Goal: Task Accomplishment & Management: Manage account settings

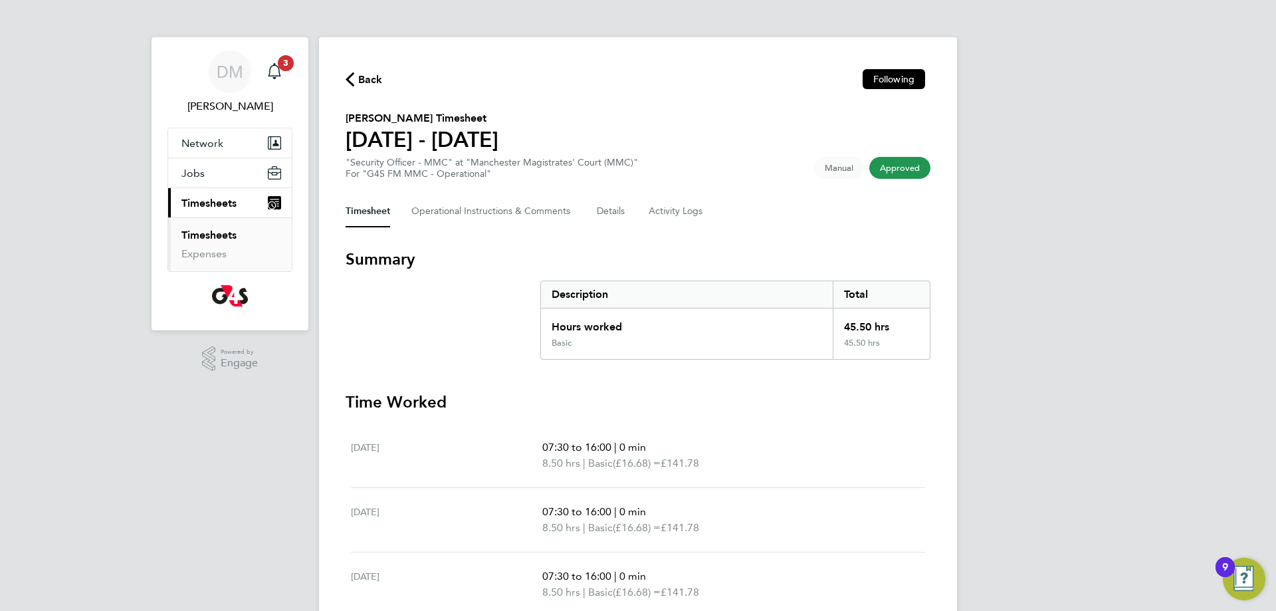
click at [223, 233] on link "Timesheets" at bounding box center [208, 235] width 55 height 13
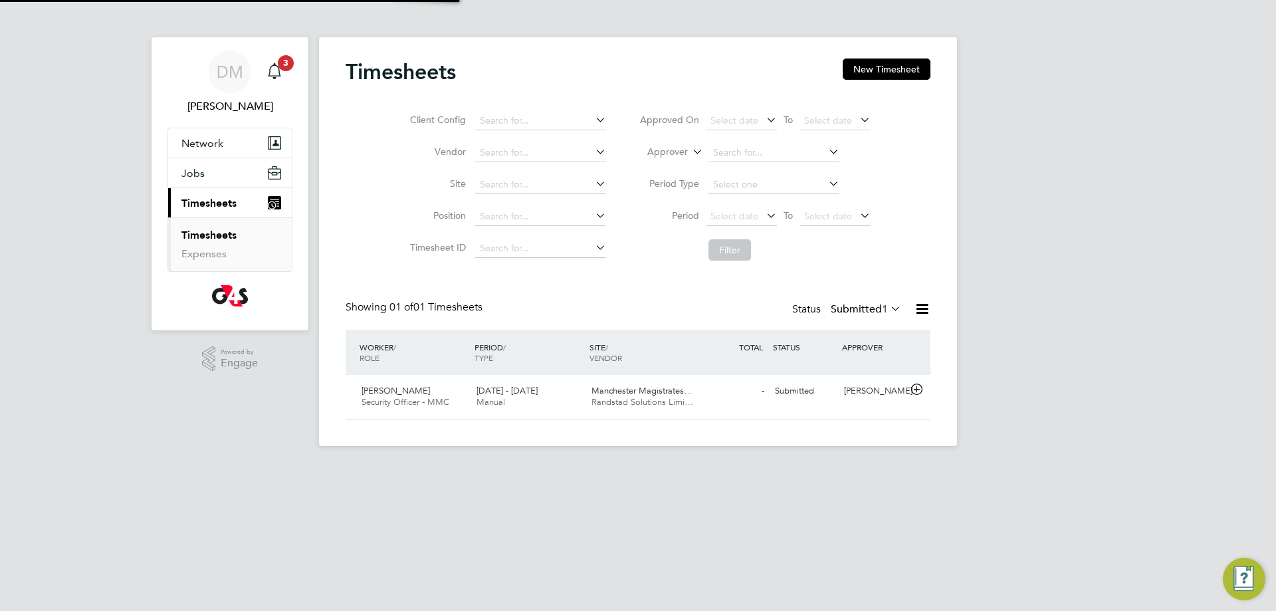
scroll to position [34, 116]
click at [288, 62] on span "3" at bounding box center [286, 63] width 16 height 16
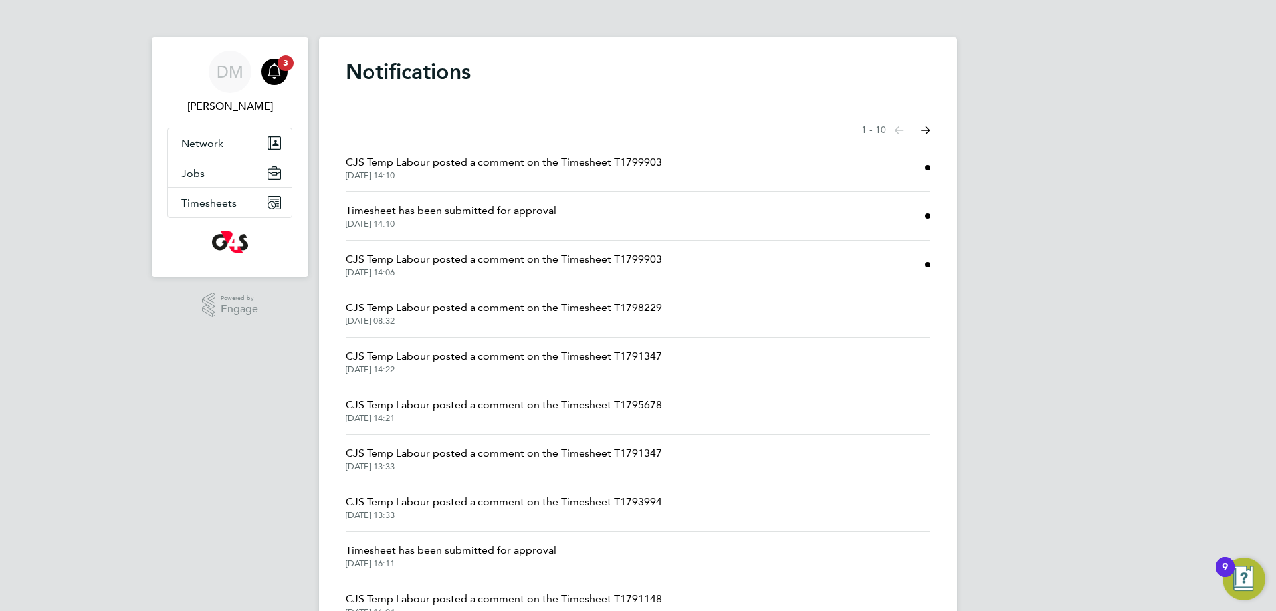
click at [566, 254] on span "CJS Temp Labour posted a comment on the Timesheet T1799903" at bounding box center [504, 259] width 316 height 16
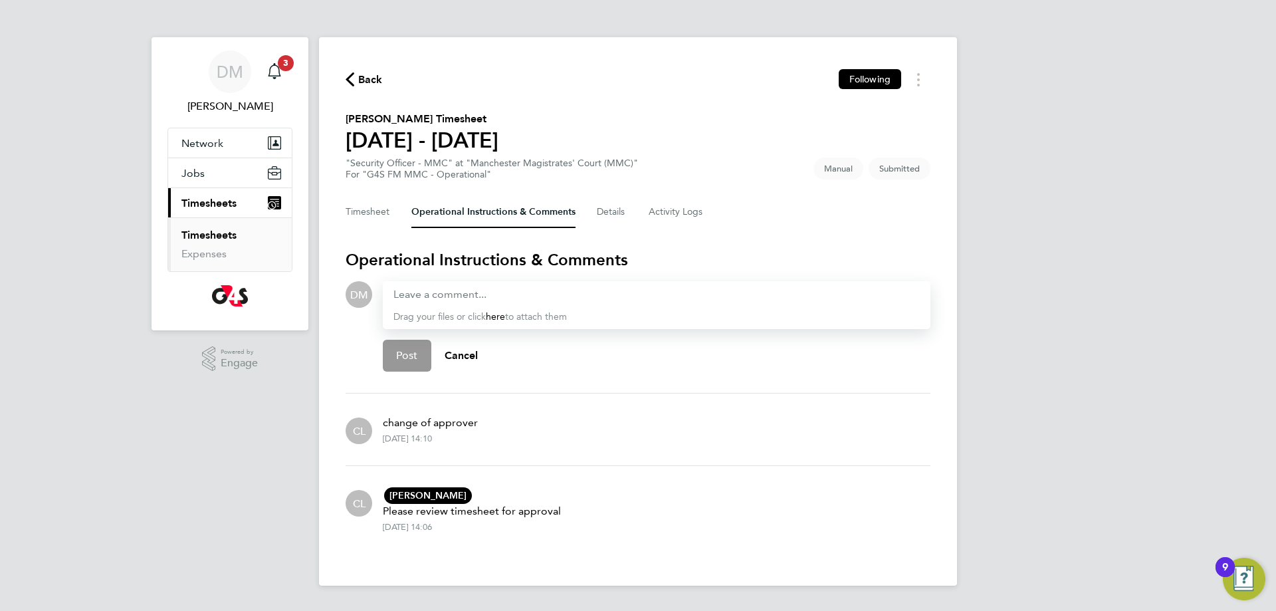
click at [350, 77] on icon "button" at bounding box center [350, 79] width 9 height 14
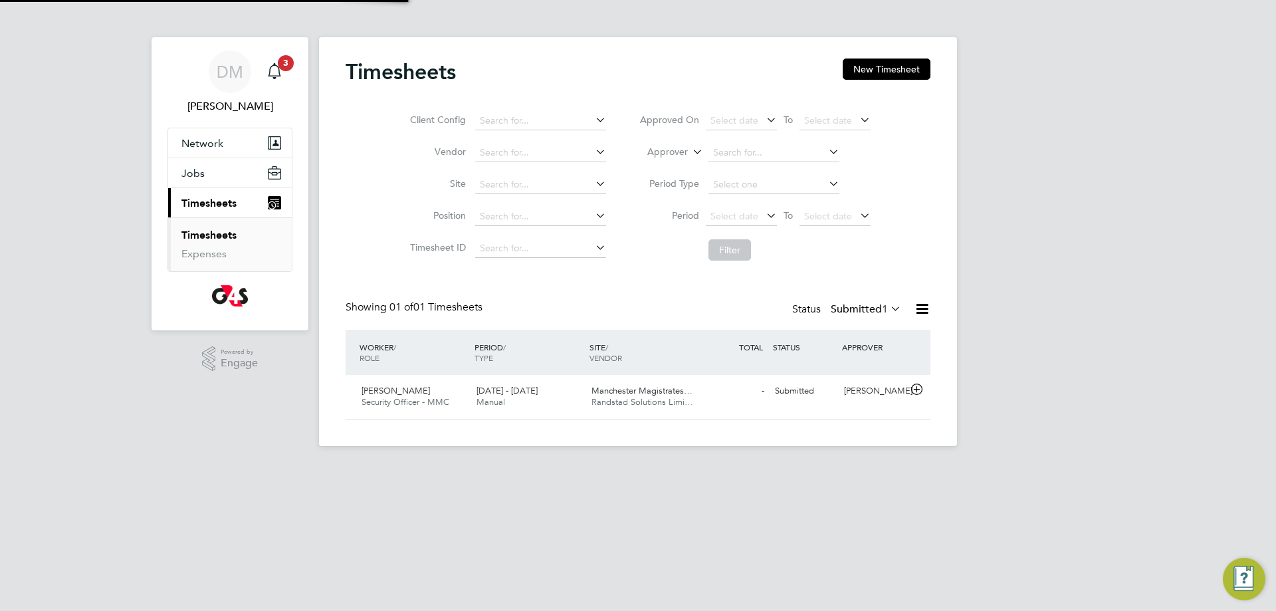
scroll to position [34, 116]
click at [887, 72] on button "New Timesheet" at bounding box center [887, 68] width 88 height 21
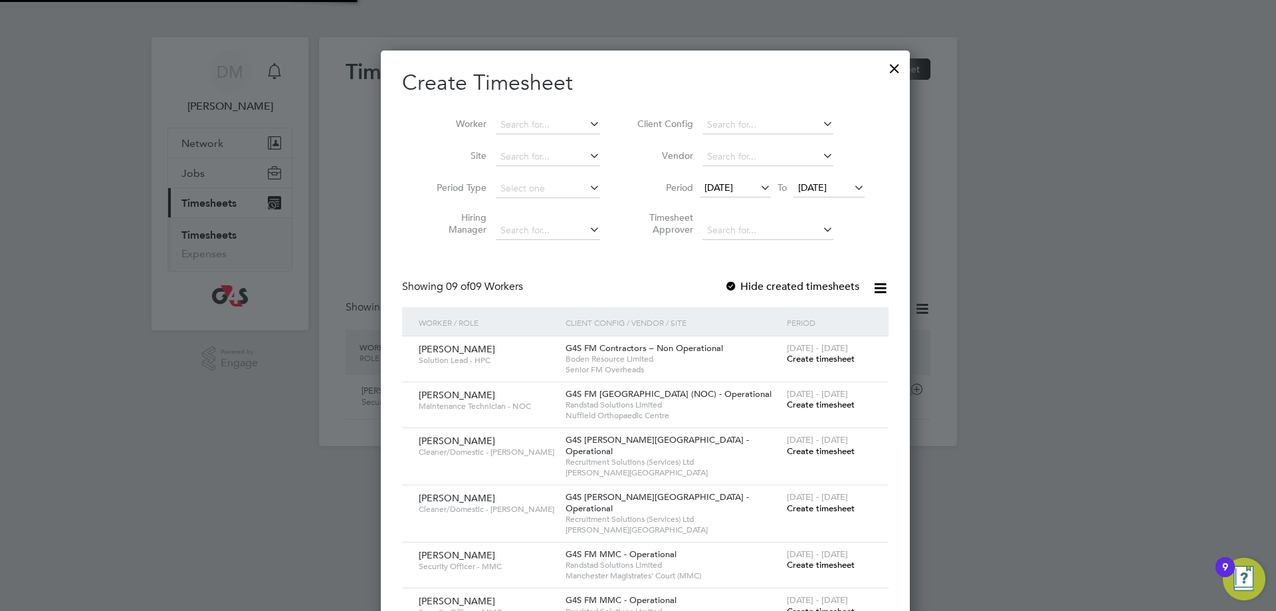
scroll to position [726, 514]
click at [760, 124] on input at bounding box center [767, 125] width 131 height 19
click at [770, 162] on li "G4S FM MMC - Operational" at bounding box center [766, 161] width 145 height 18
type input "G4S FM MMC - Operational"
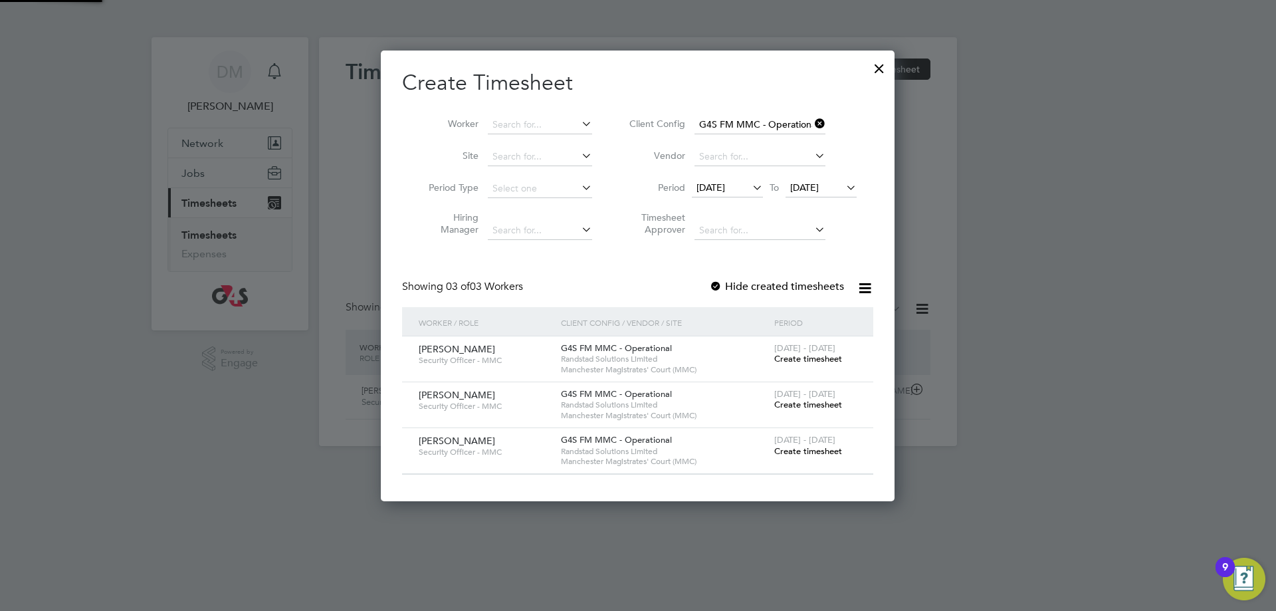
scroll to position [450, 514]
click at [750, 189] on icon at bounding box center [750, 187] width 0 height 19
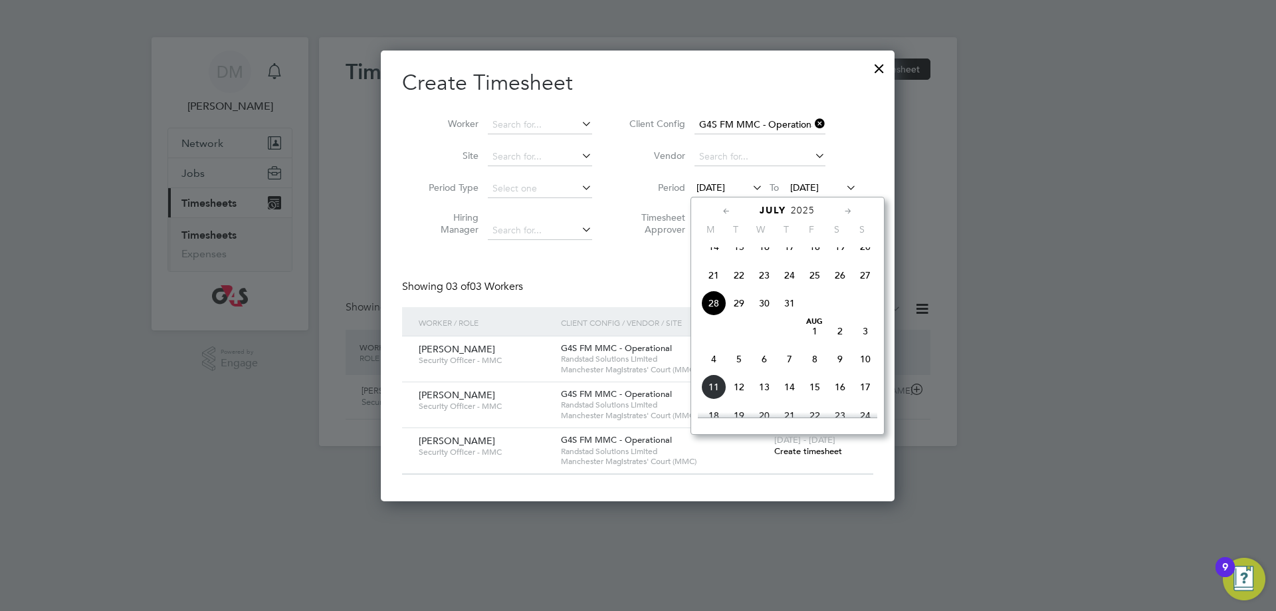
click at [716, 372] on span "4" at bounding box center [713, 358] width 25 height 25
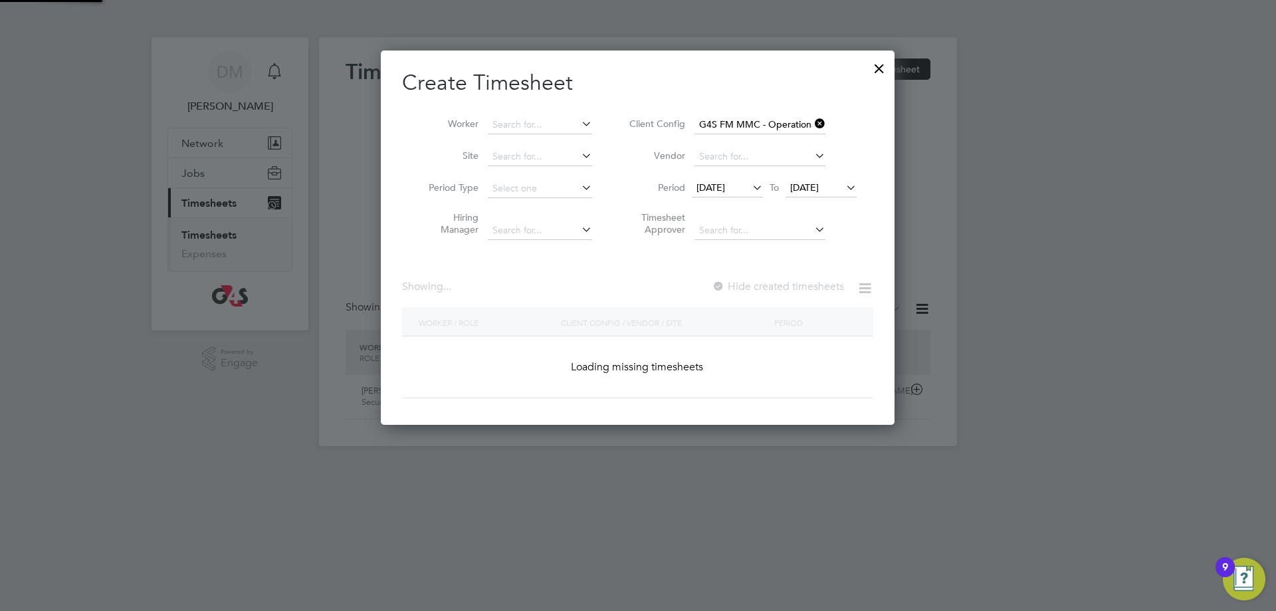
scroll to position [450, 514]
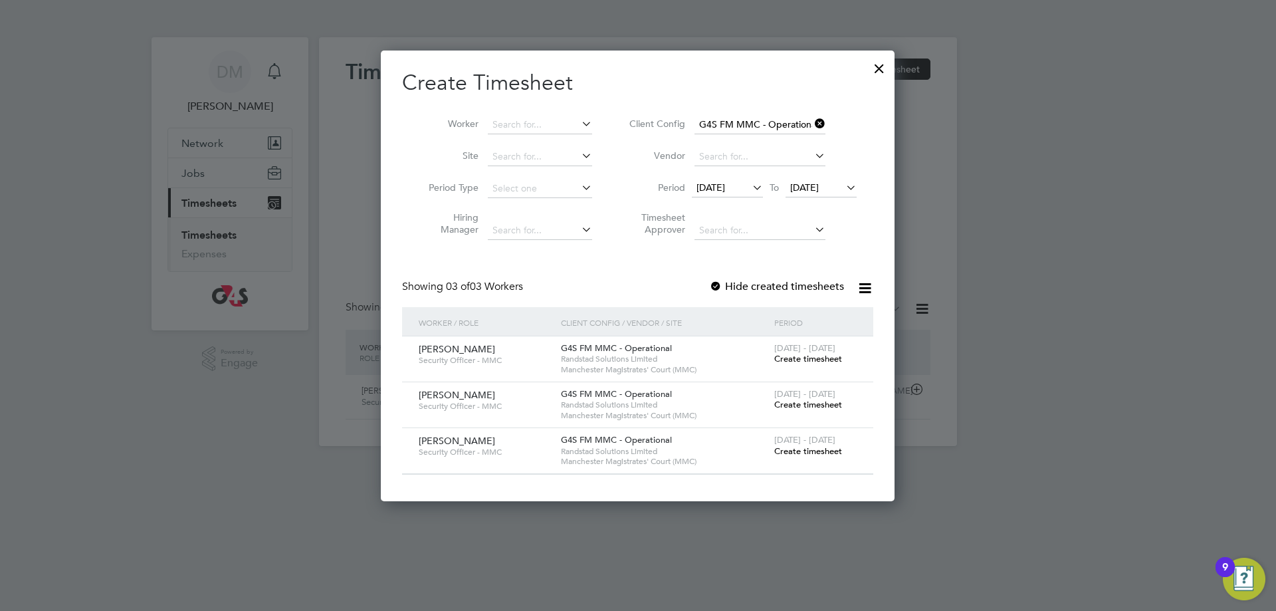
click at [819, 187] on span "[DATE]" at bounding box center [804, 187] width 29 height 12
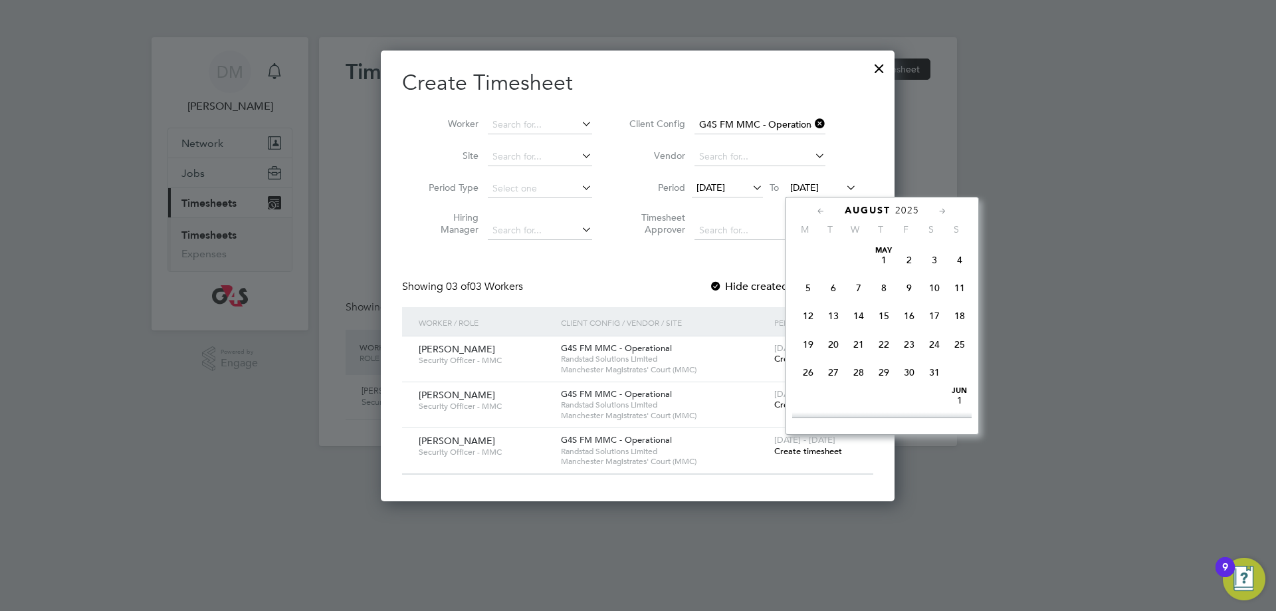
scroll to position [431, 0]
click at [913, 314] on span "8" at bounding box center [909, 304] width 25 height 25
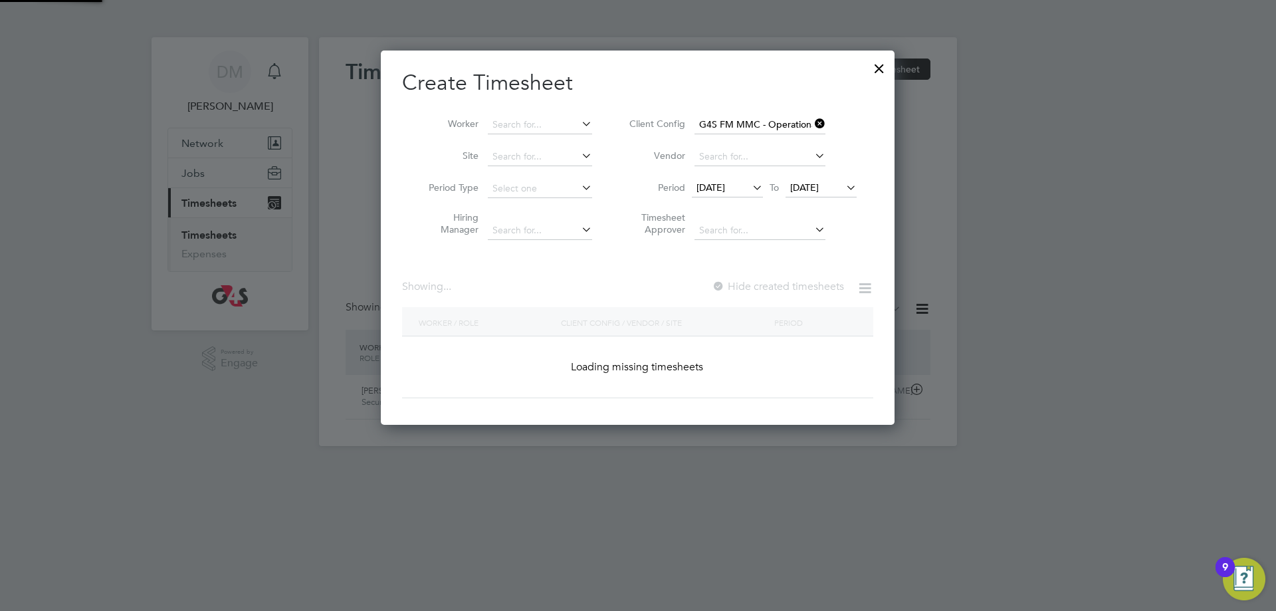
scroll to position [450, 514]
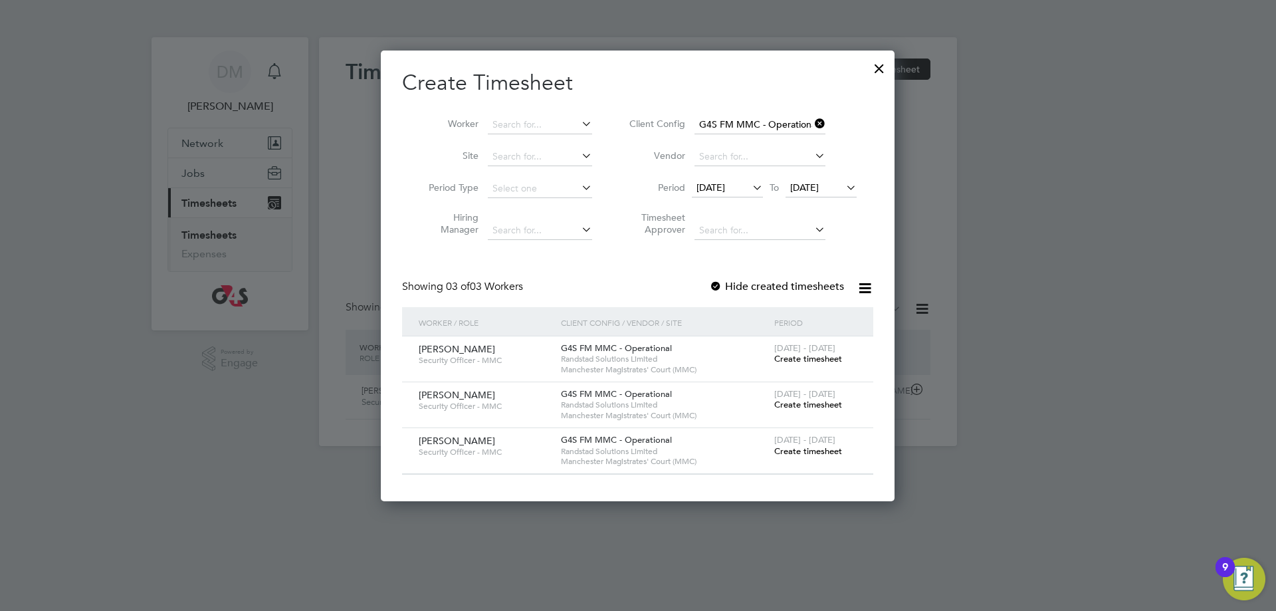
click at [717, 284] on div at bounding box center [715, 286] width 13 height 13
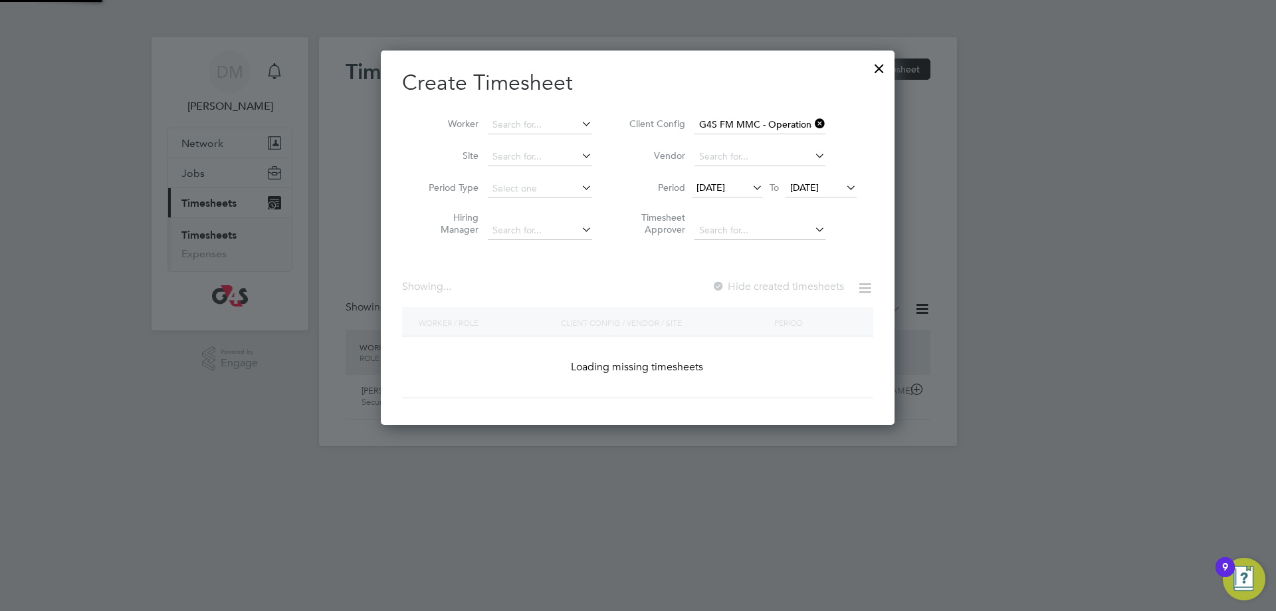
scroll to position [542, 514]
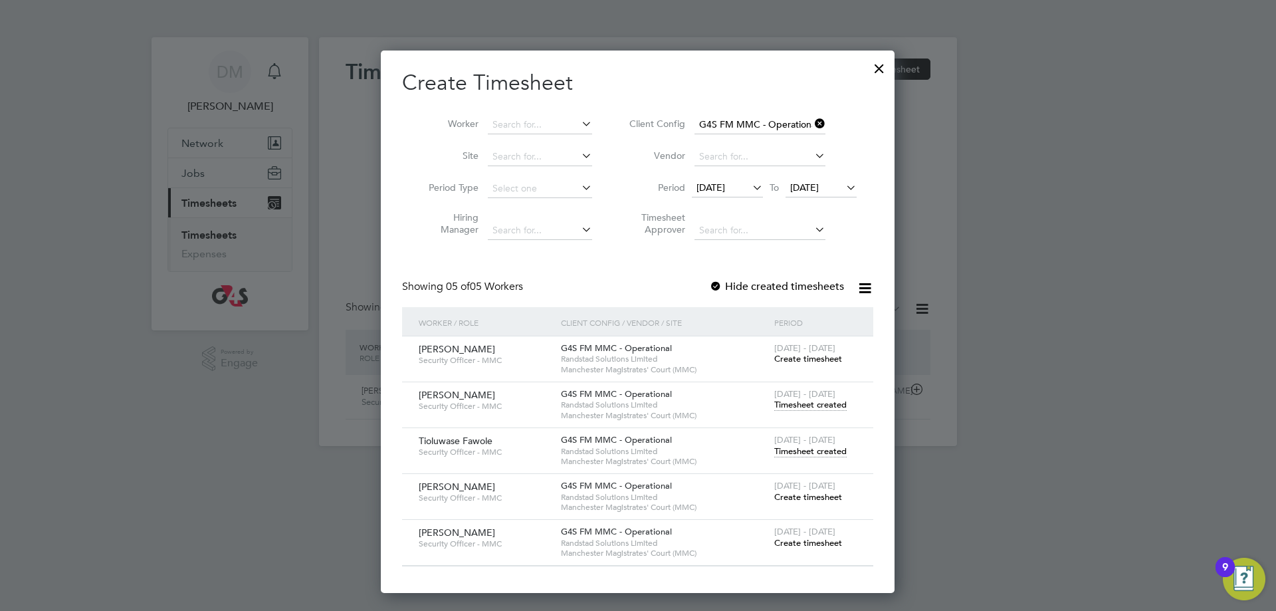
click at [806, 405] on span "Timesheet created" at bounding box center [810, 405] width 72 height 12
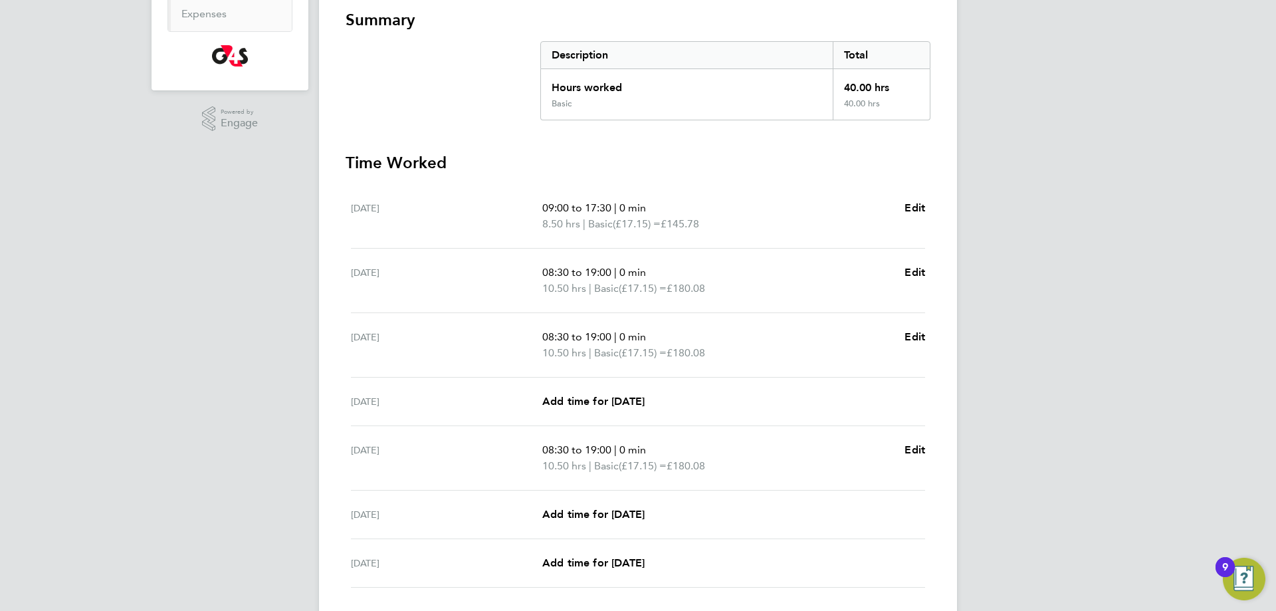
scroll to position [334, 0]
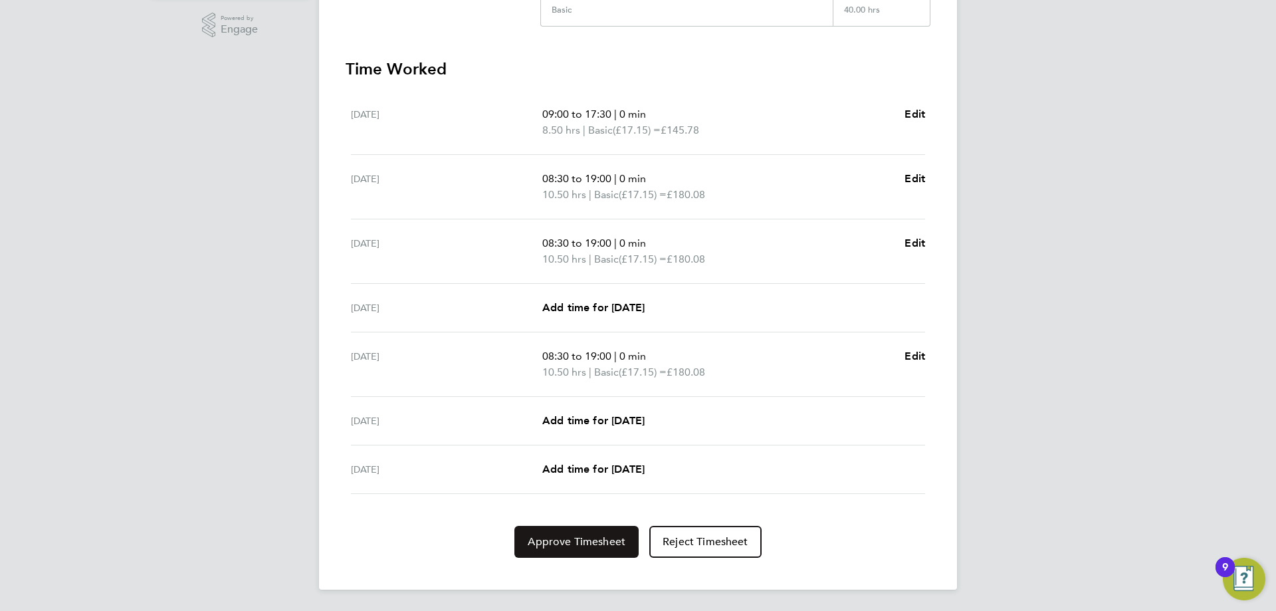
click at [564, 543] on span "Approve Timesheet" at bounding box center [577, 541] width 98 height 13
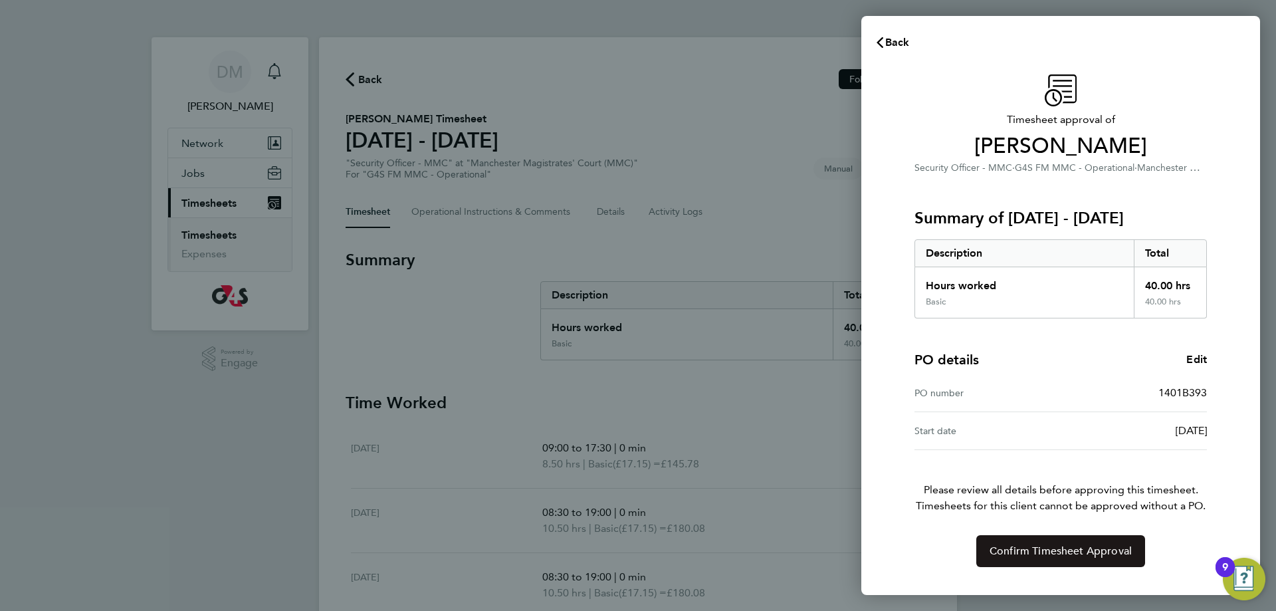
click at [1048, 549] on span "Confirm Timesheet Approval" at bounding box center [1061, 550] width 142 height 13
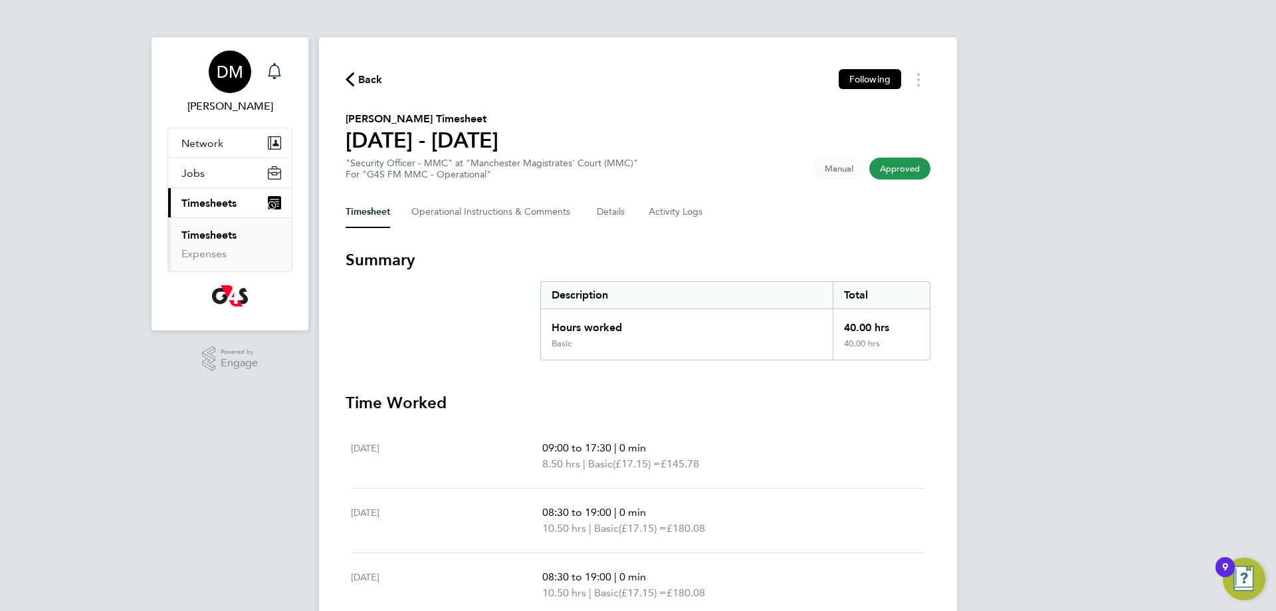
click at [241, 74] on span "DM" at bounding box center [230, 71] width 27 height 17
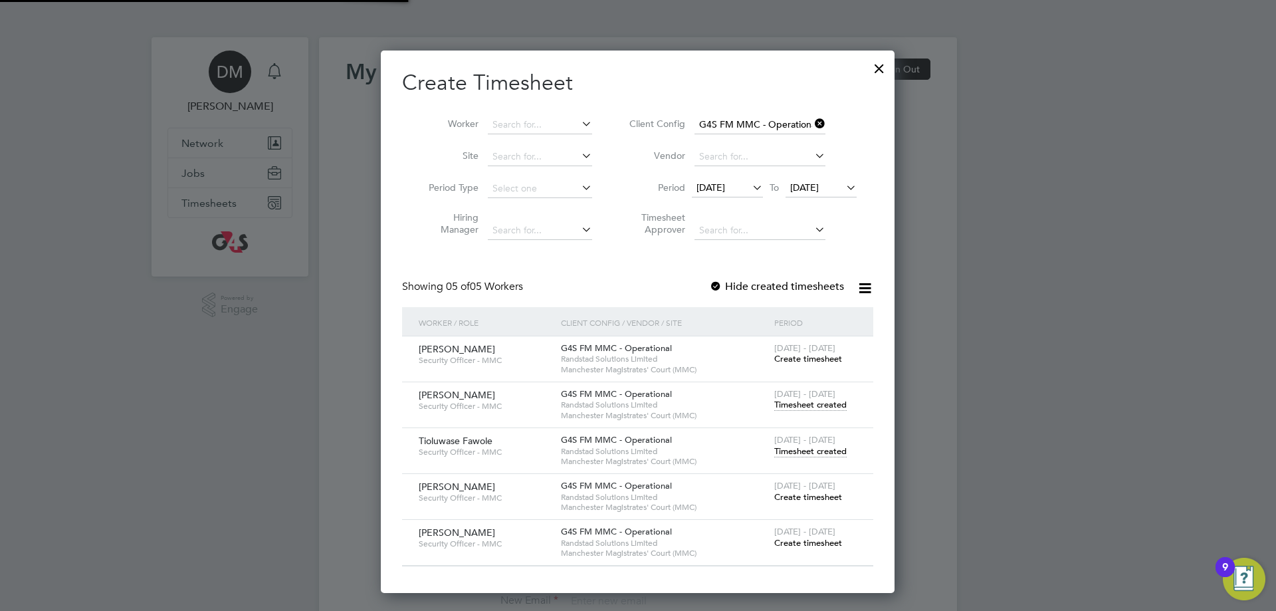
scroll to position [542, 514]
click at [881, 67] on div at bounding box center [879, 65] width 24 height 24
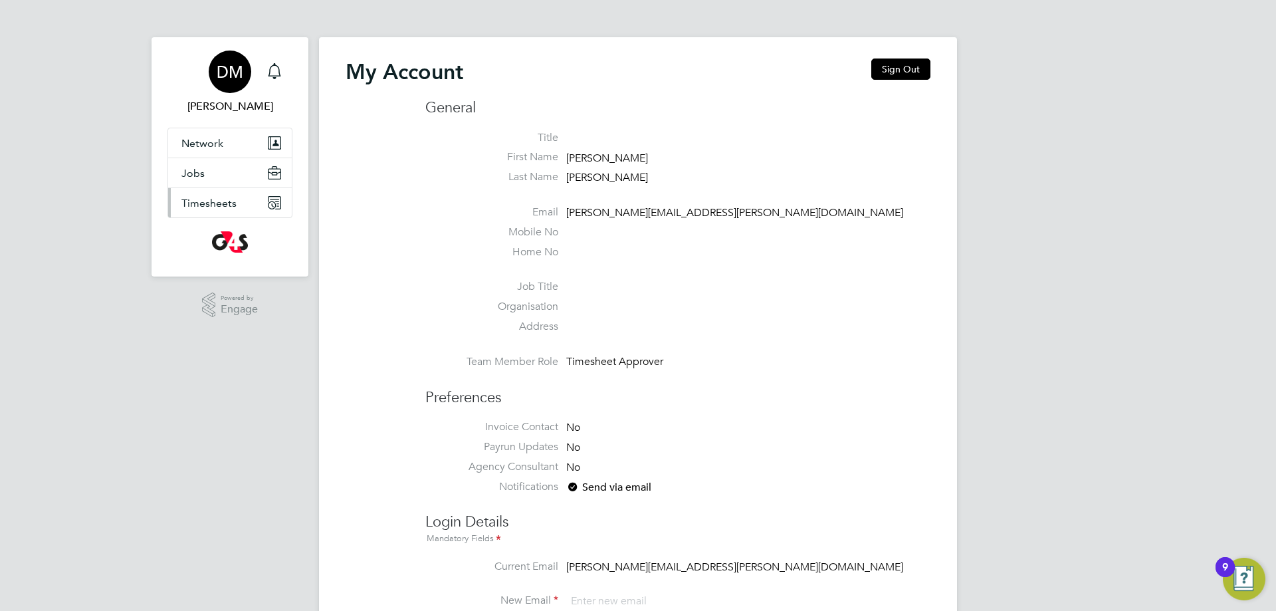
click at [209, 204] on span "Timesheets" at bounding box center [208, 203] width 55 height 13
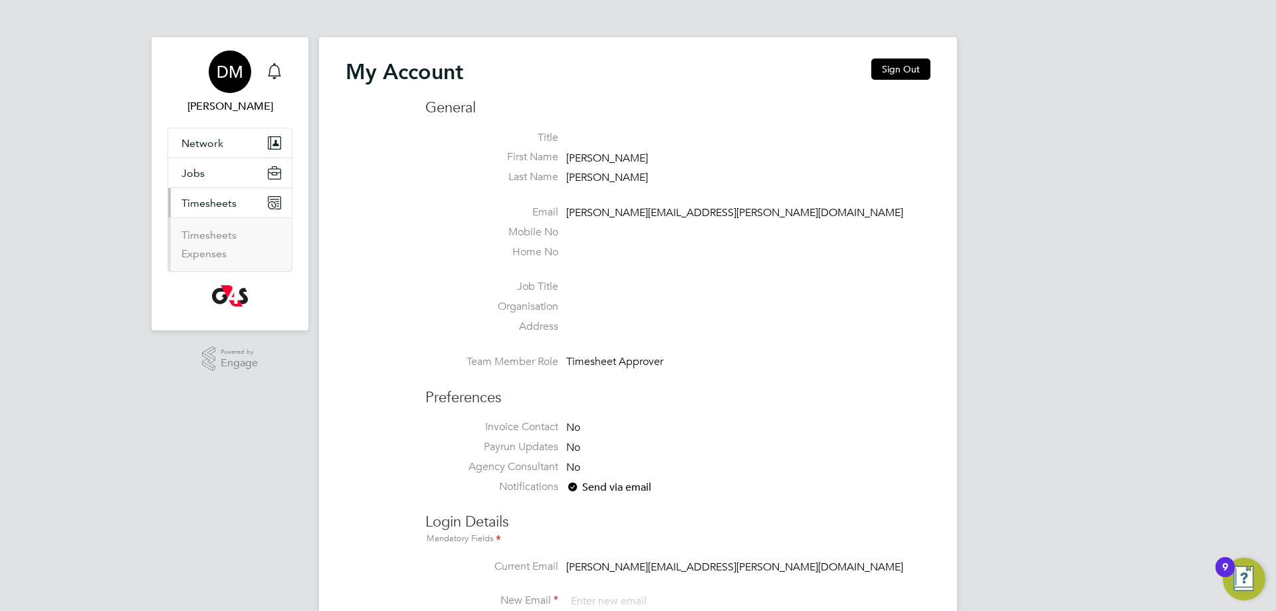
click at [195, 241] on li "Timesheets" at bounding box center [231, 238] width 100 height 19
click at [199, 237] on link "Timesheets" at bounding box center [208, 235] width 55 height 13
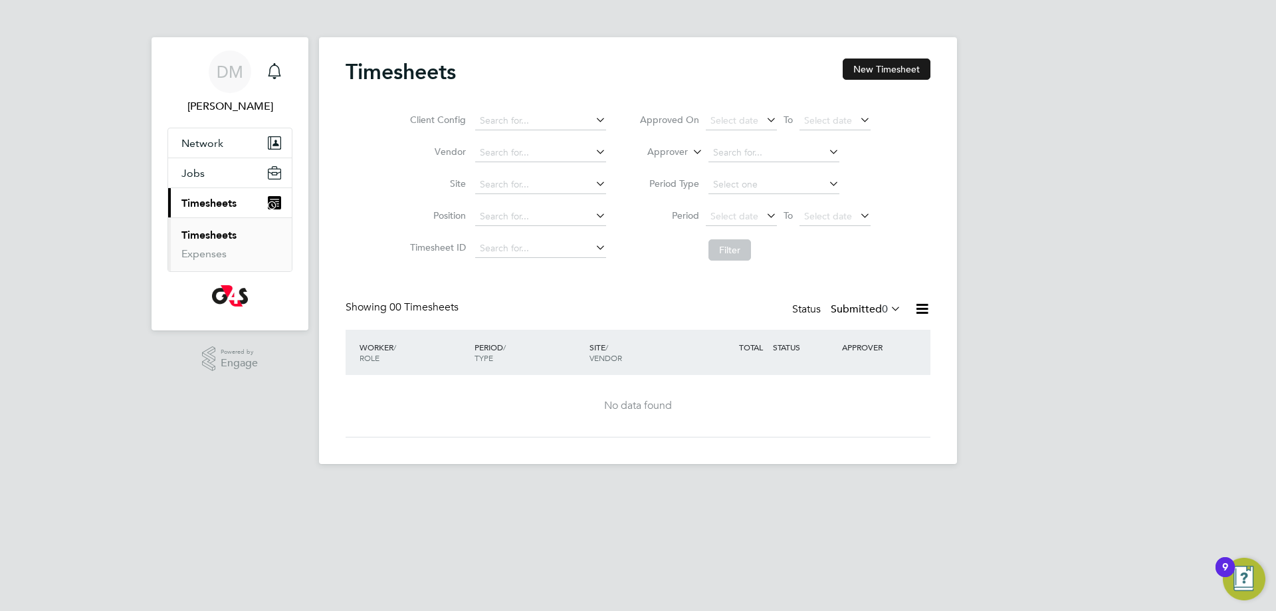
click at [891, 66] on button "New Timesheet" at bounding box center [887, 68] width 88 height 21
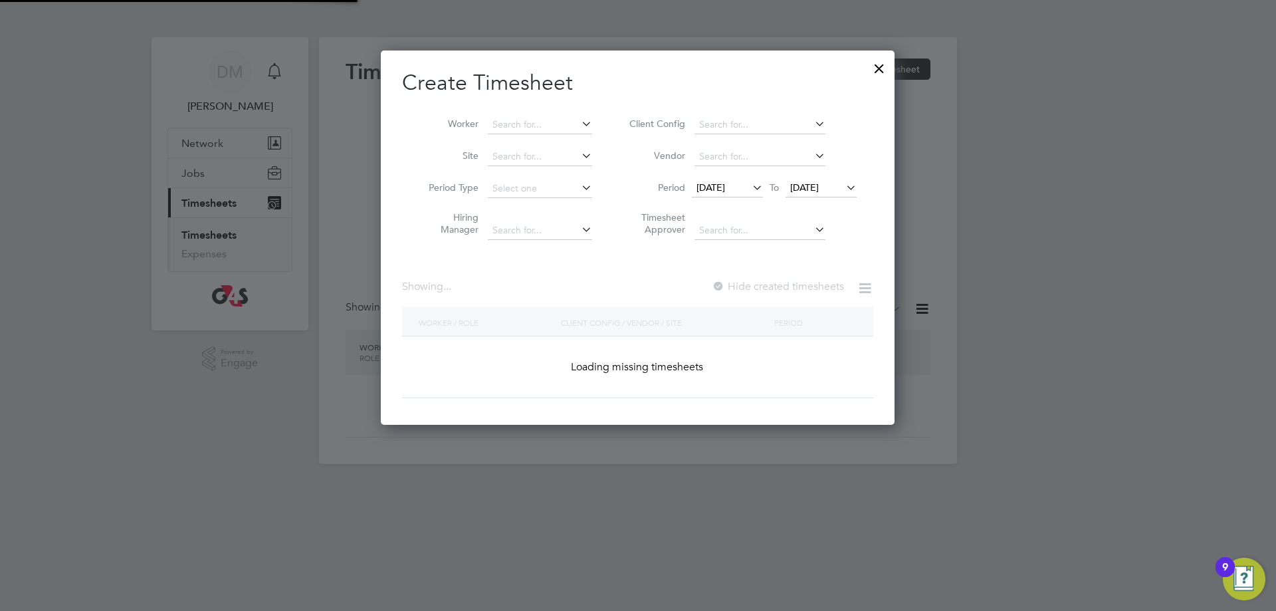
scroll to position [542, 514]
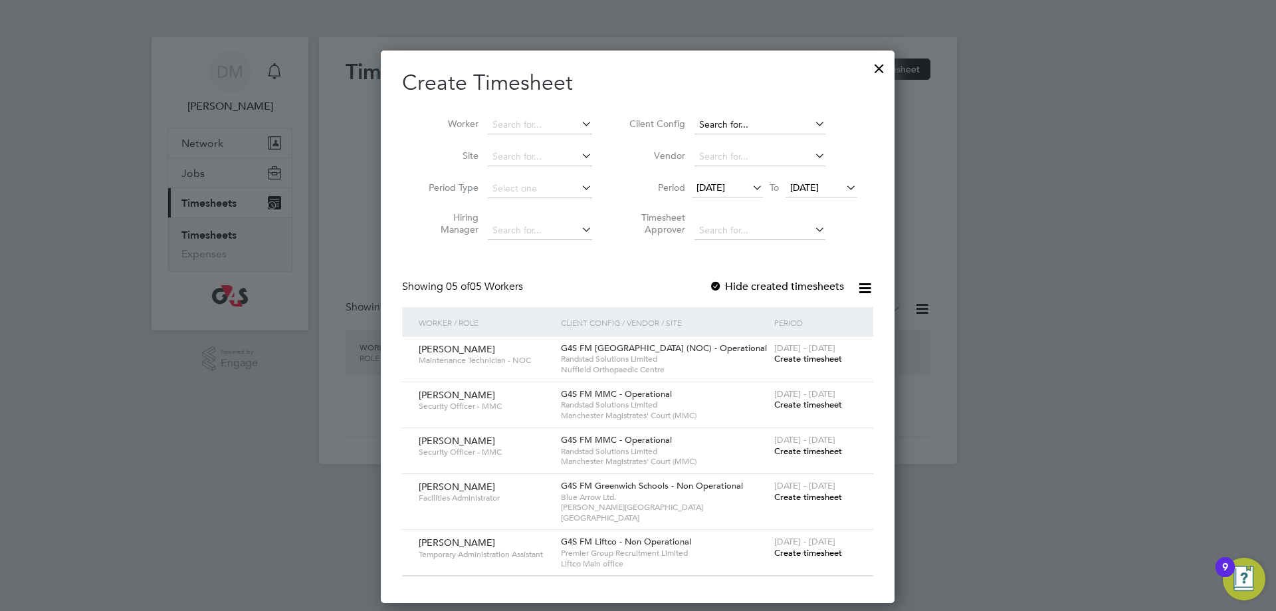
click at [759, 128] on input at bounding box center [760, 125] width 131 height 19
click at [762, 156] on li "G4S FM MMC - Operational" at bounding box center [766, 161] width 145 height 18
type input "G4S FM MMC - Operational"
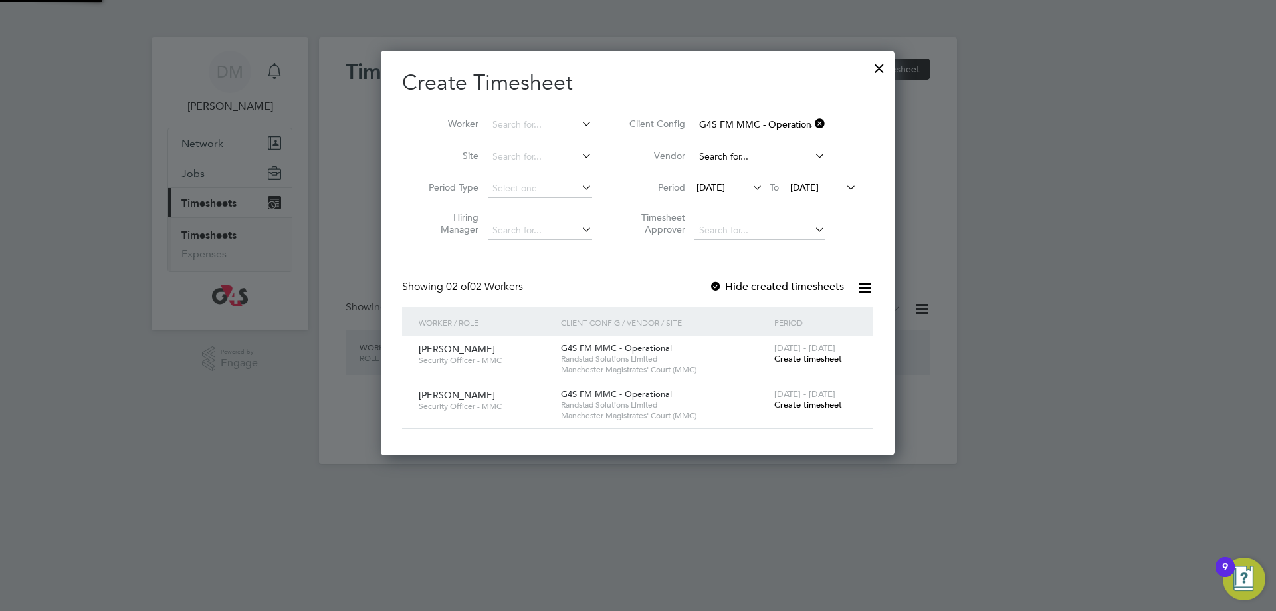
scroll to position [404, 514]
click at [725, 190] on span "[DATE]" at bounding box center [711, 187] width 29 height 12
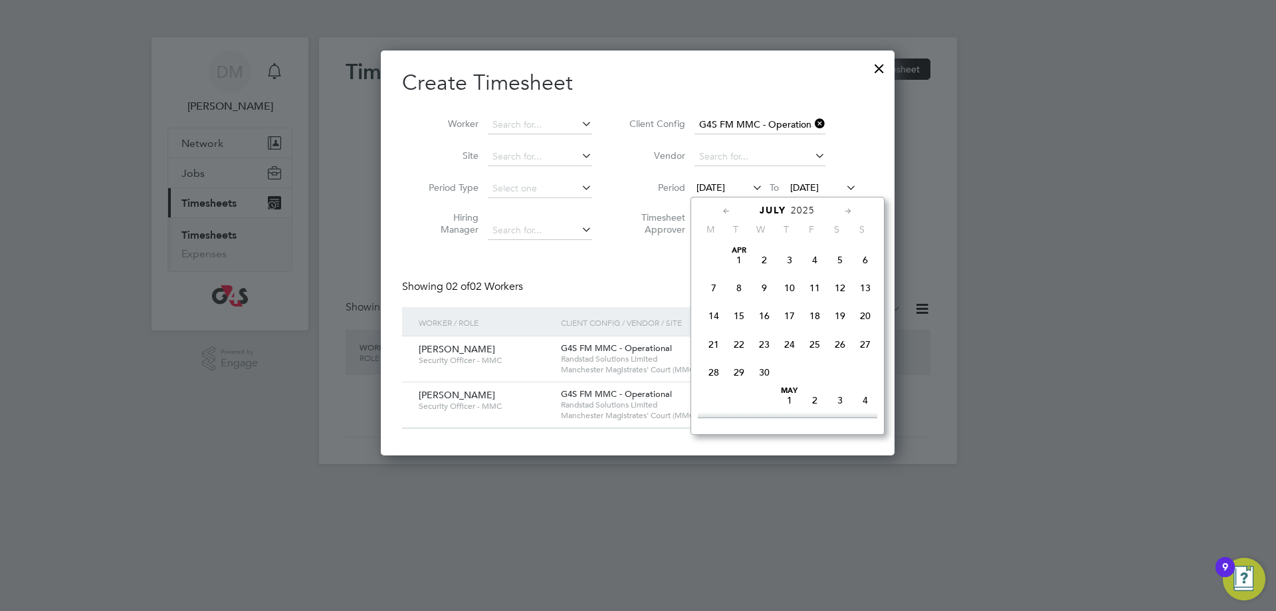
scroll to position [518, 0]
click at [980, 302] on div at bounding box center [638, 305] width 1276 height 611
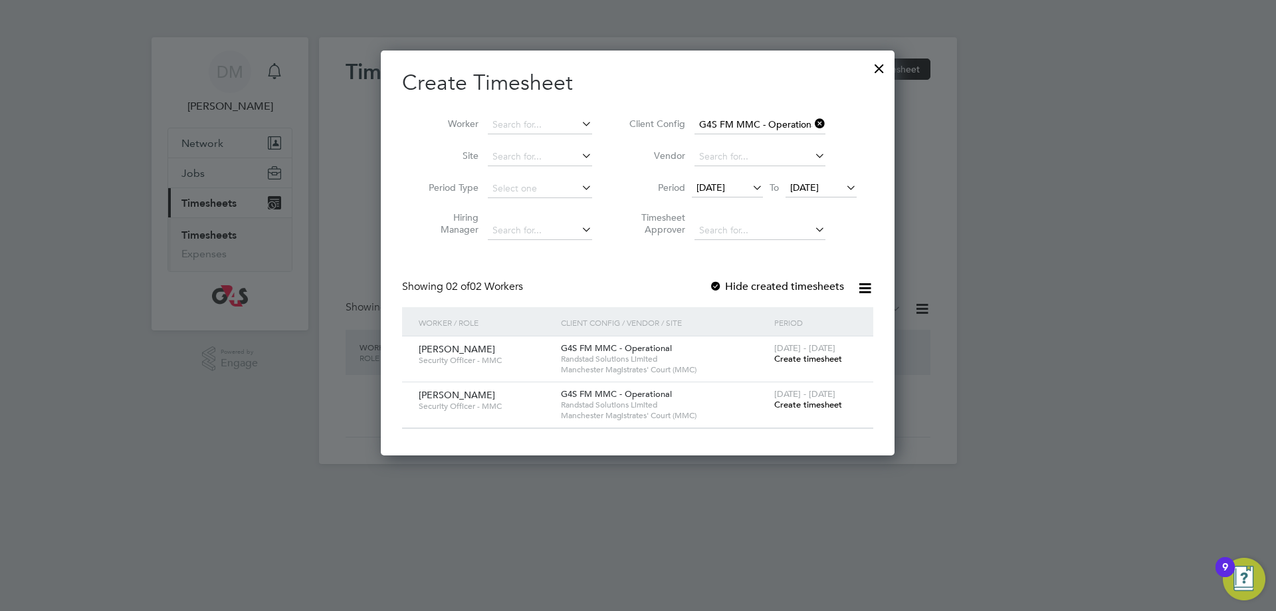
click at [730, 180] on span "[DATE]" at bounding box center [727, 188] width 71 height 18
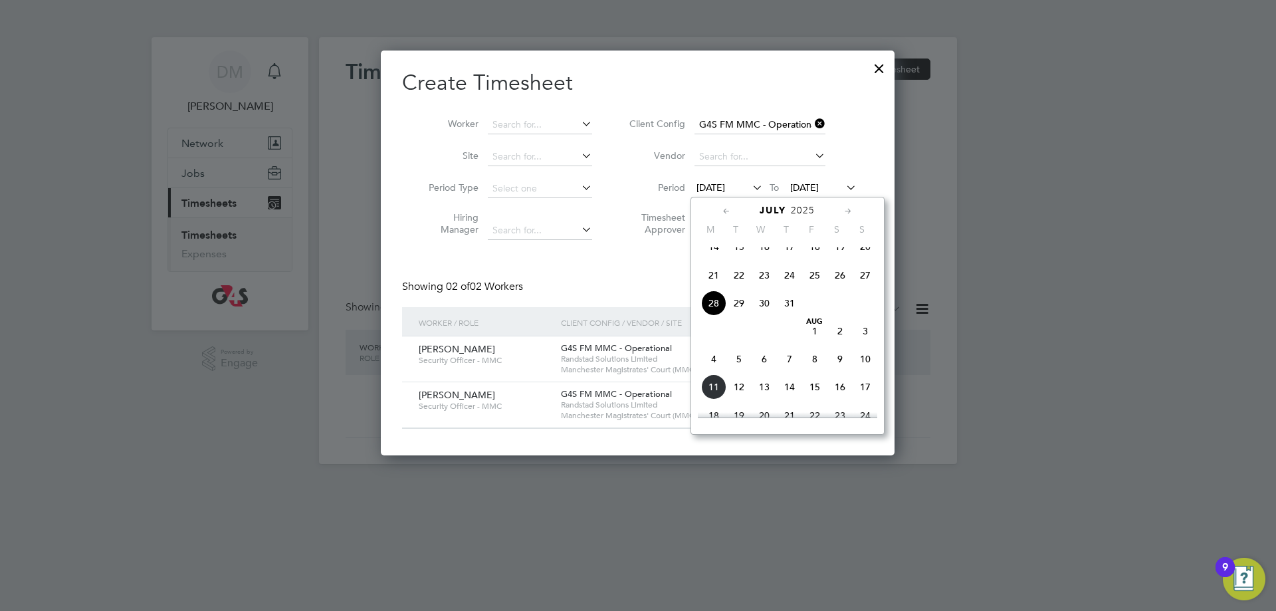
click at [711, 372] on span "4" at bounding box center [713, 358] width 25 height 25
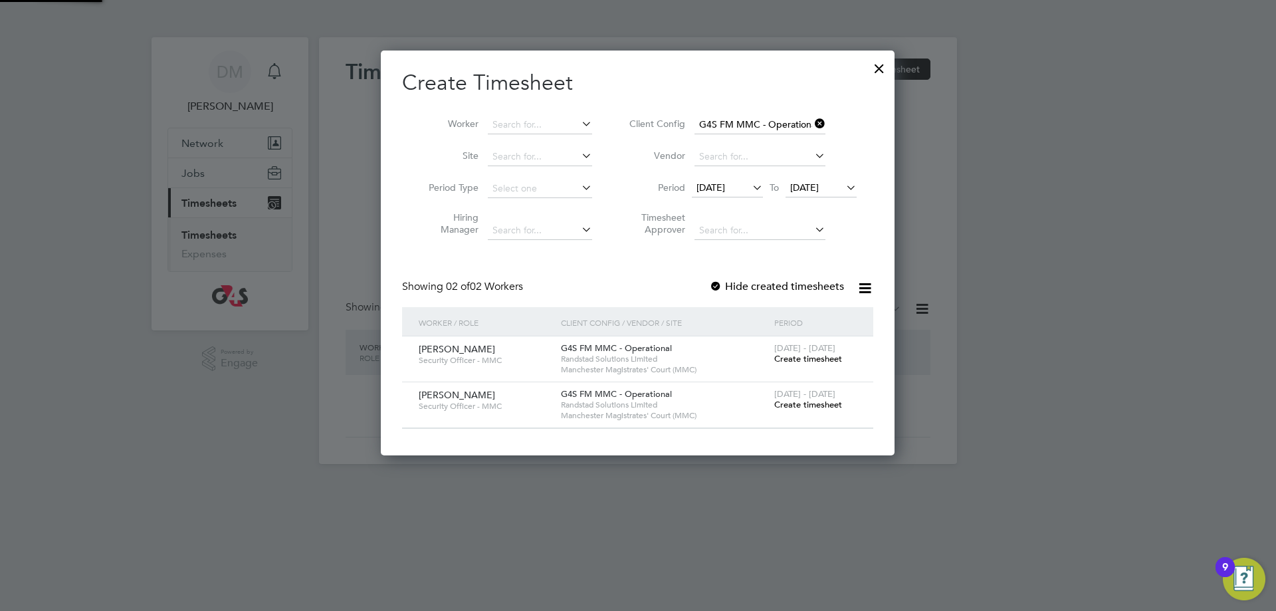
scroll to position [404, 514]
click at [819, 186] on span "[DATE]" at bounding box center [804, 187] width 29 height 12
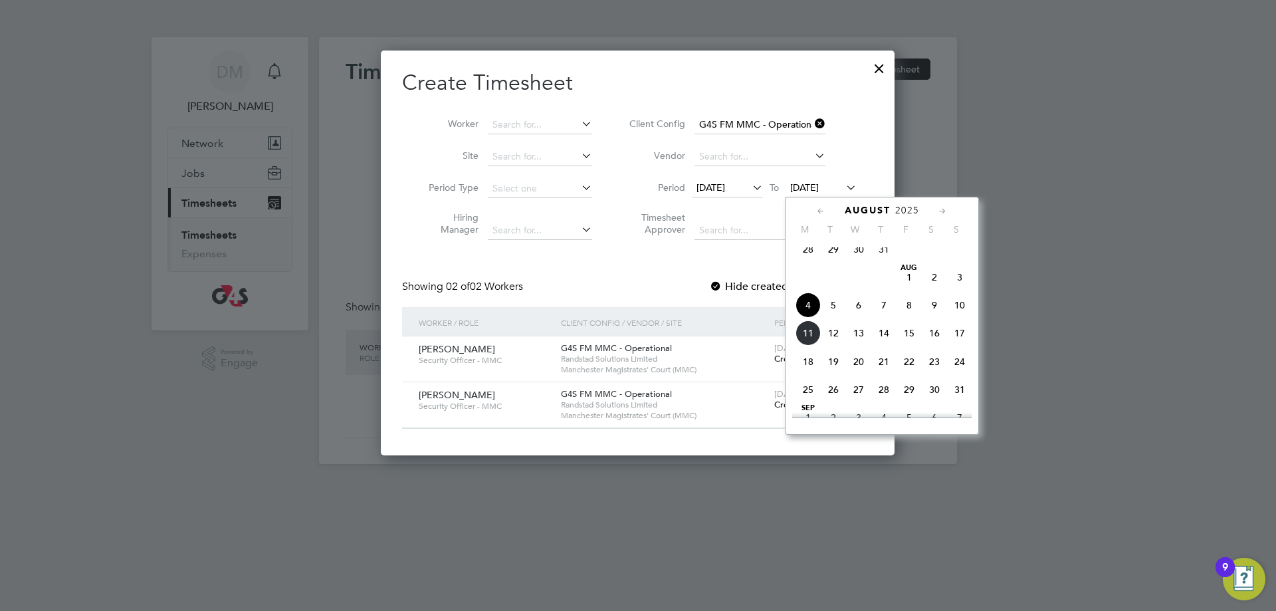
click at [913, 318] on span "8" at bounding box center [909, 304] width 25 height 25
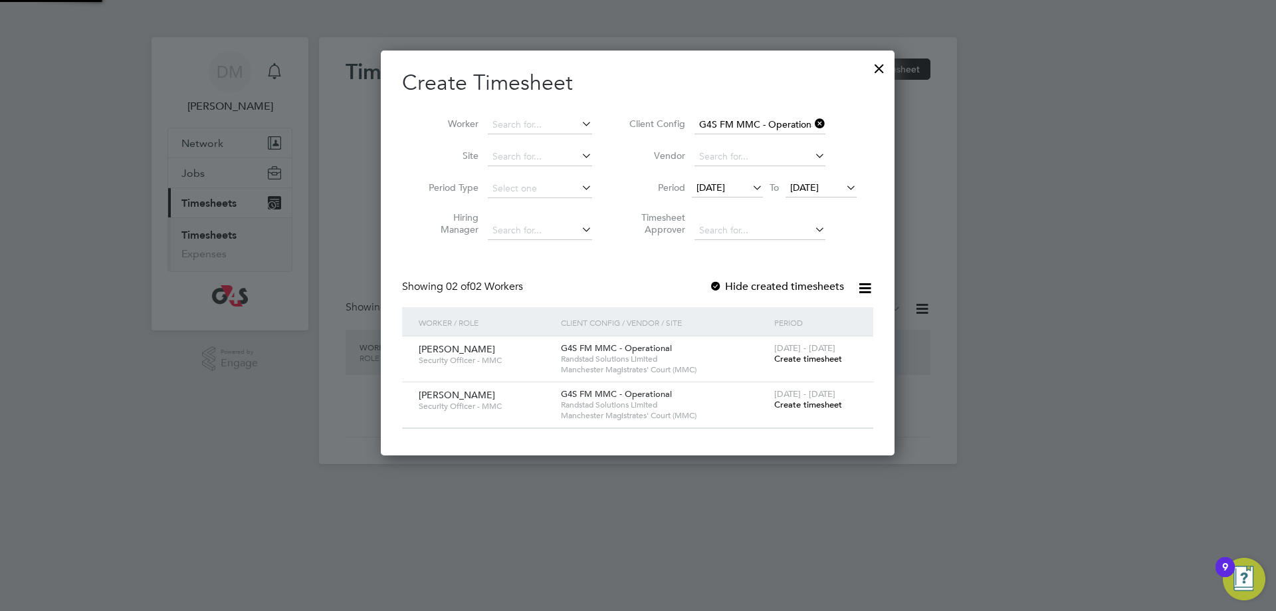
scroll to position [404, 514]
click at [716, 282] on div at bounding box center [715, 286] width 13 height 13
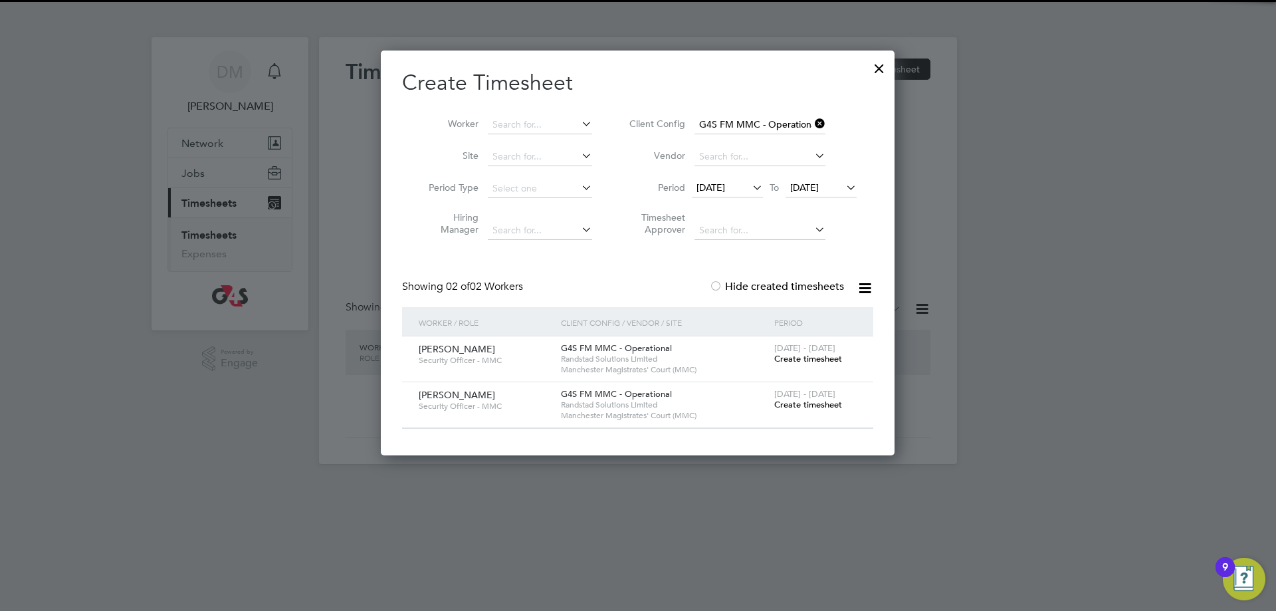
click at [715, 282] on div at bounding box center [715, 286] width 13 height 13
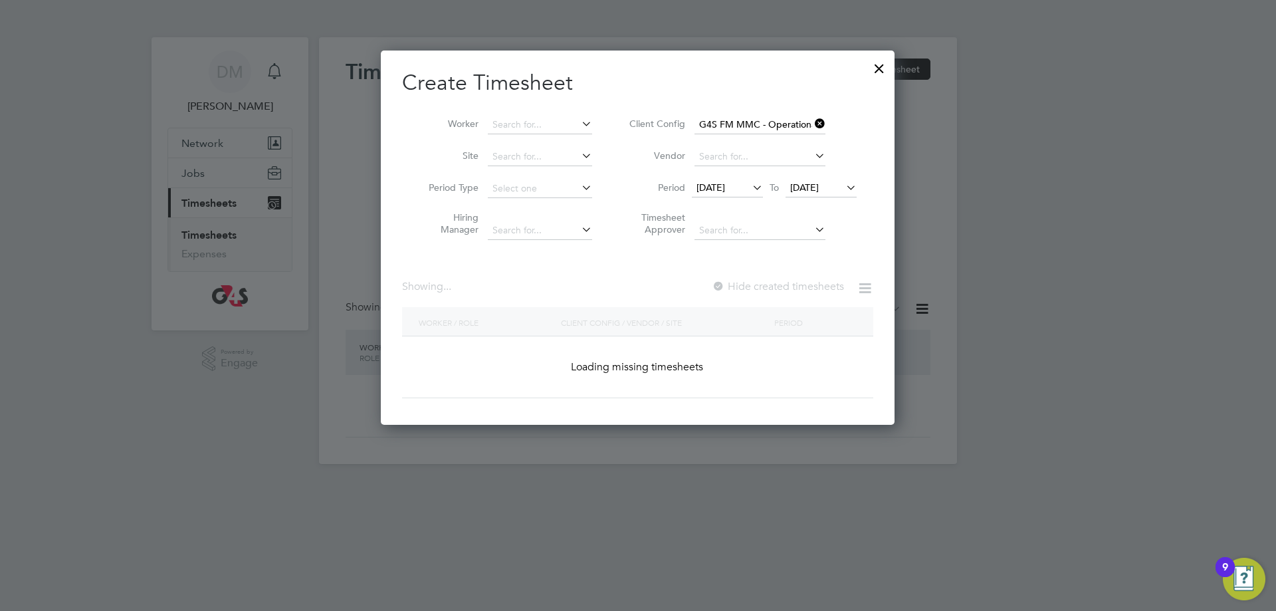
scroll to position [542, 514]
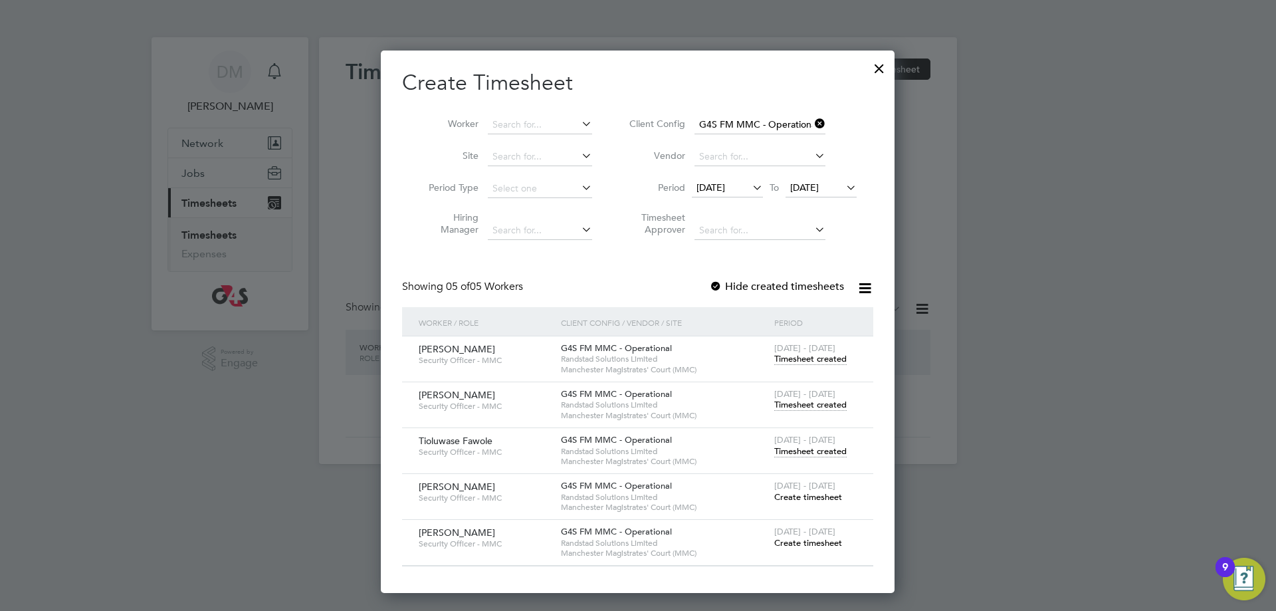
click at [792, 453] on span "Timesheet created" at bounding box center [810, 451] width 72 height 12
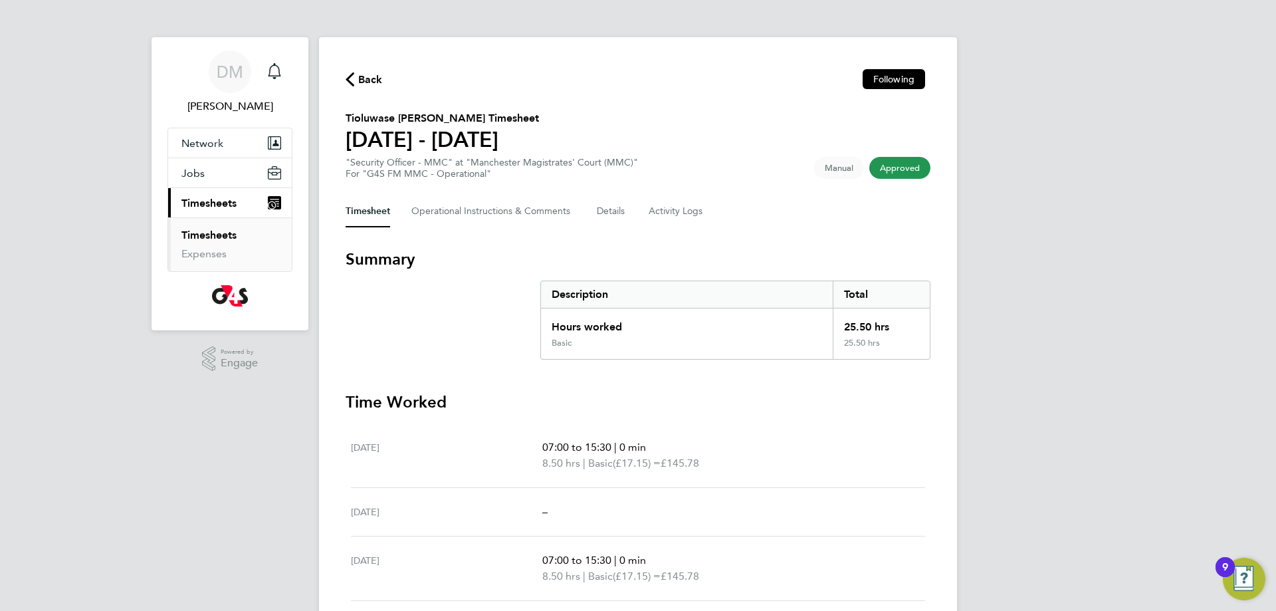
click at [376, 81] on span "Back" at bounding box center [370, 80] width 25 height 16
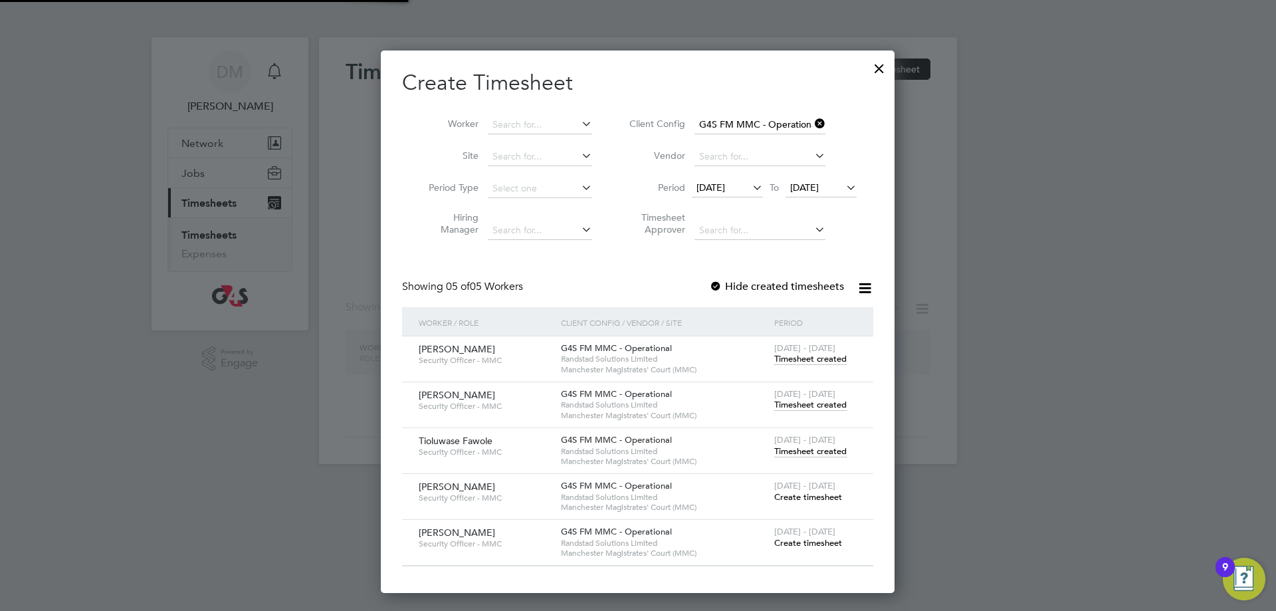
scroll to position [542, 514]
click at [825, 403] on span "Timesheet created" at bounding box center [810, 405] width 72 height 12
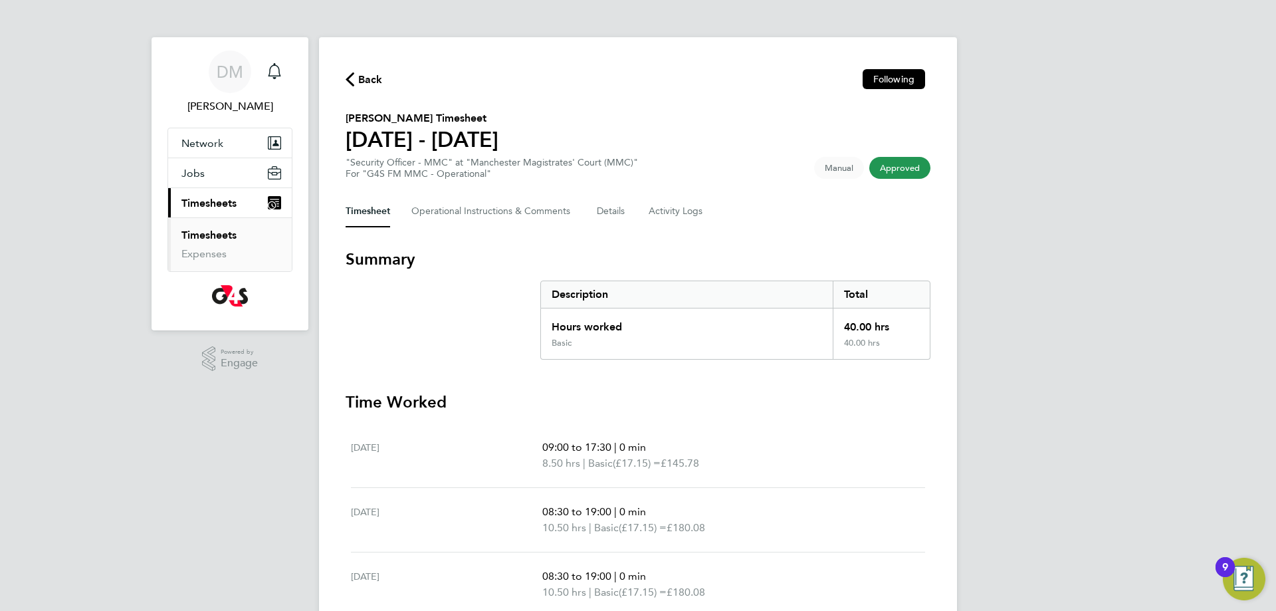
click at [354, 85] on icon "button" at bounding box center [350, 79] width 9 height 14
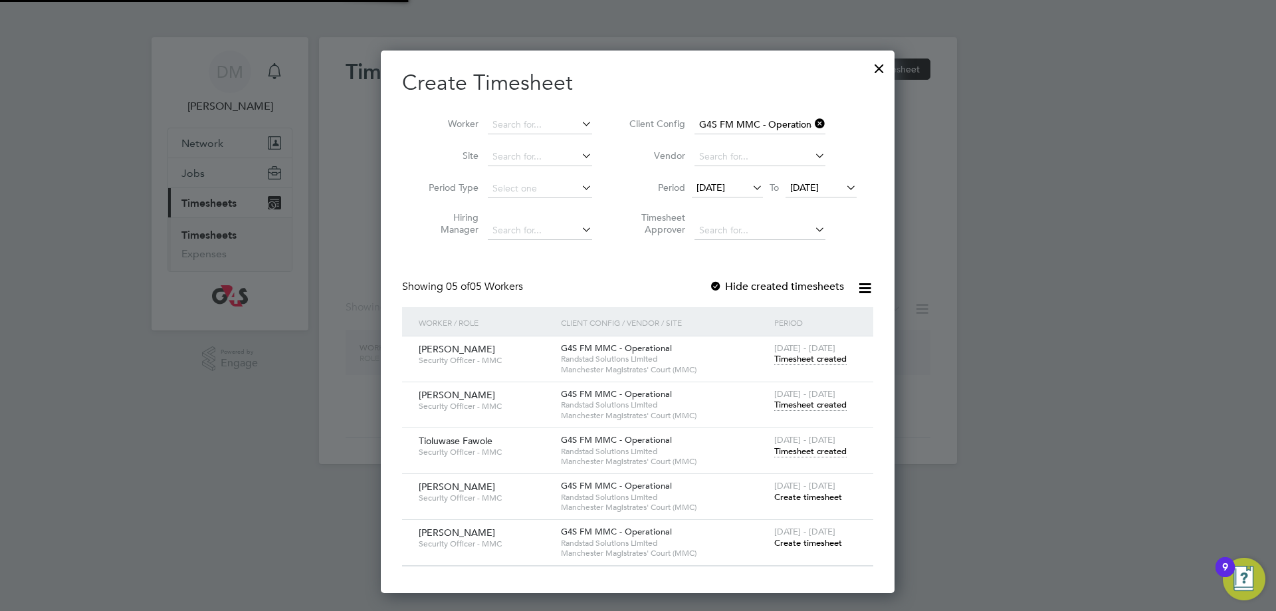
scroll to position [542, 514]
click at [813, 361] on span "Timesheet created" at bounding box center [810, 359] width 72 height 12
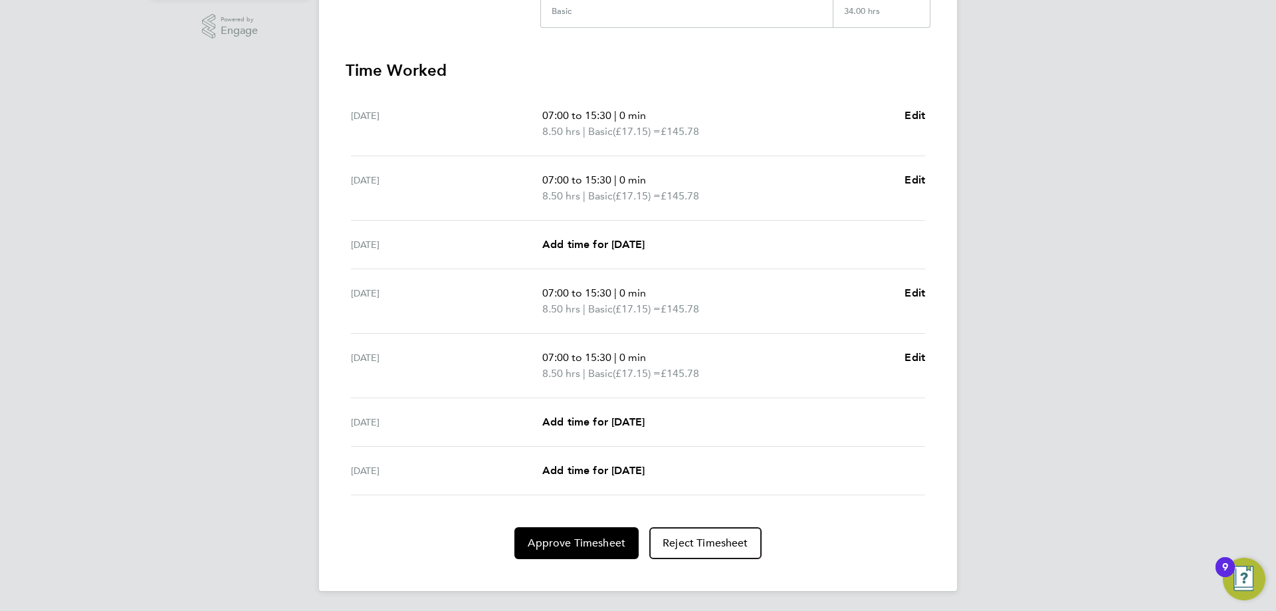
scroll to position [334, 0]
click at [579, 546] on span "Approve Timesheet" at bounding box center [577, 541] width 98 height 13
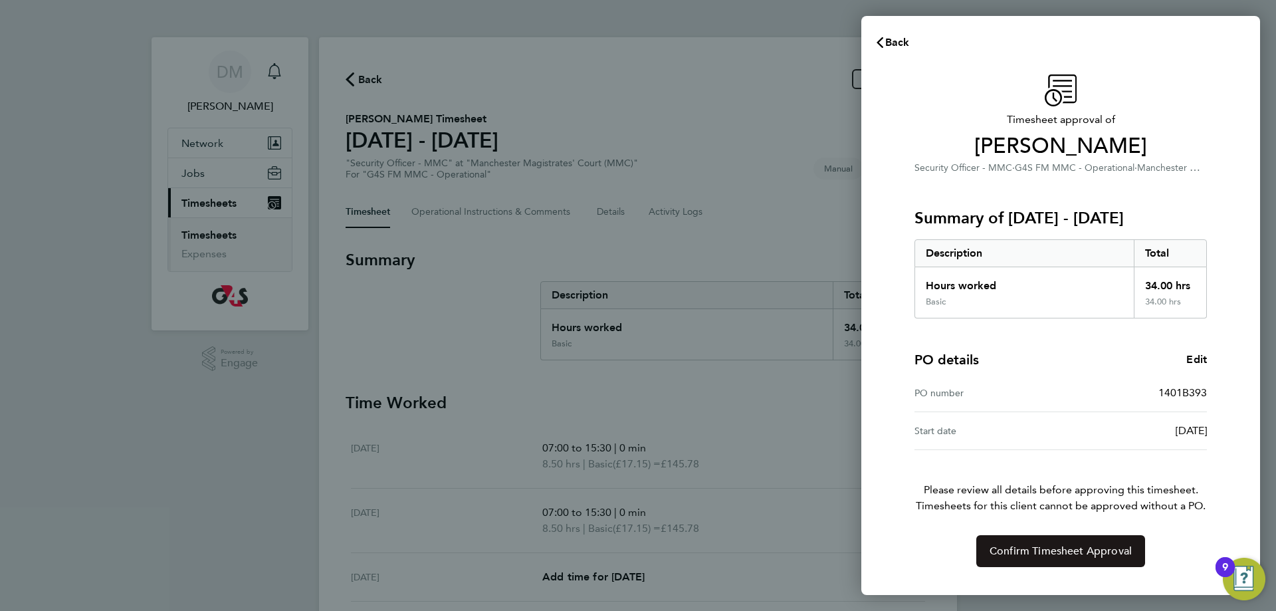
click at [1079, 550] on span "Confirm Timesheet Approval" at bounding box center [1061, 550] width 142 height 13
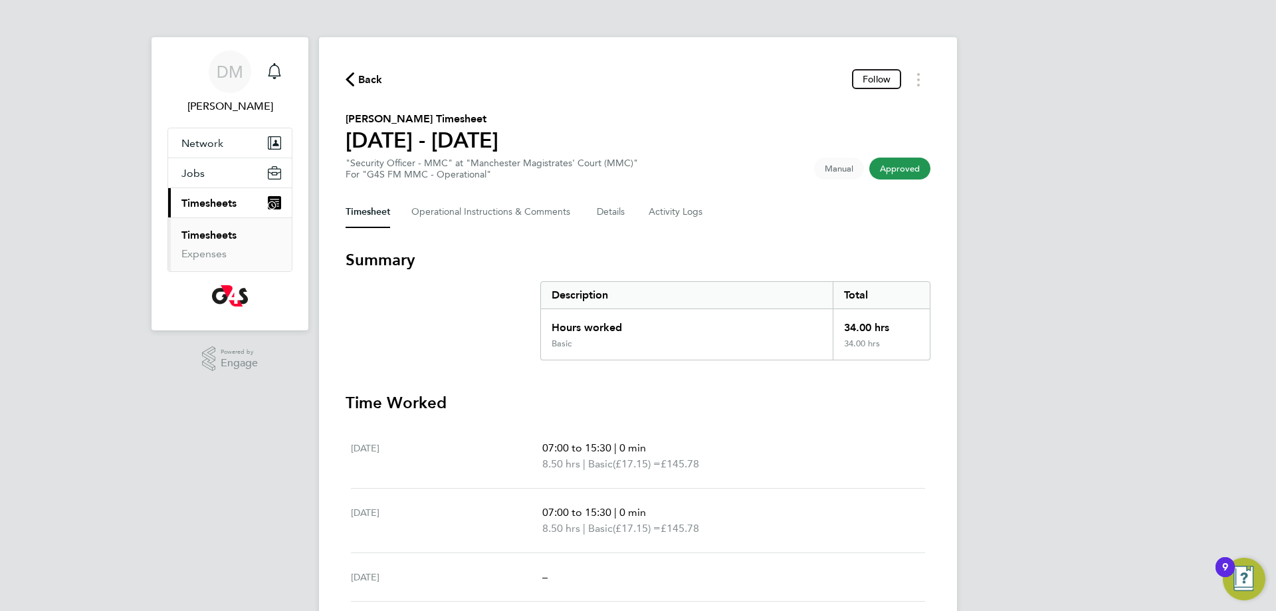
click at [376, 78] on span "Back" at bounding box center [370, 80] width 25 height 16
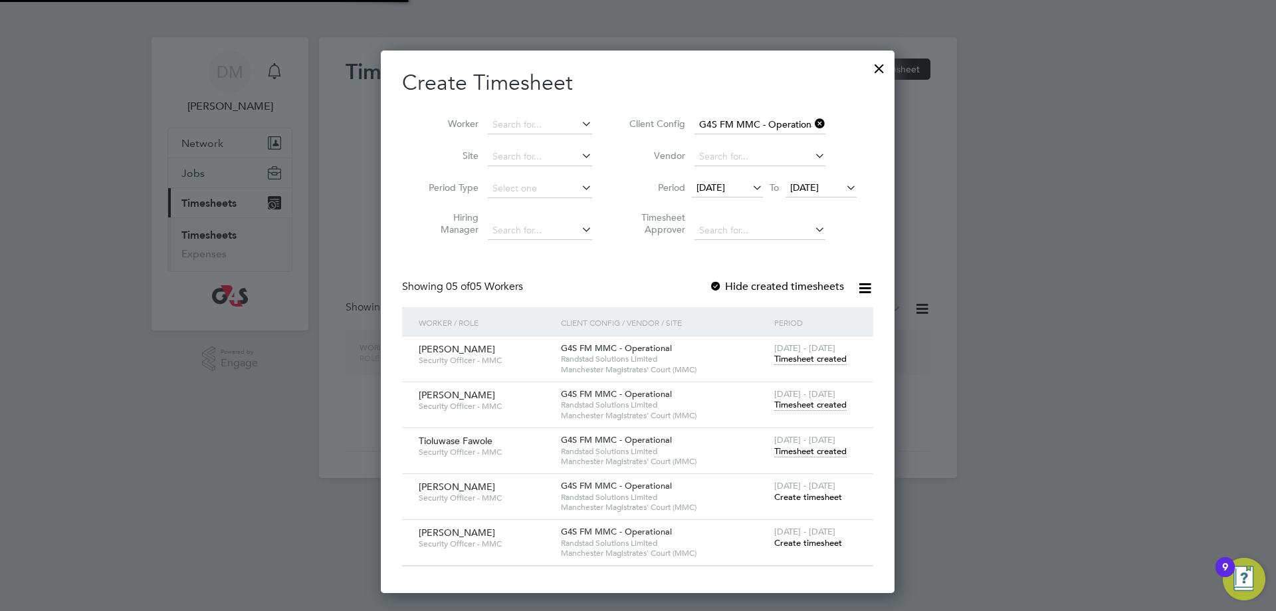
scroll to position [542, 514]
click at [790, 350] on span "[DATE] - [DATE]" at bounding box center [804, 347] width 61 height 11
click at [786, 354] on span "Timesheet created" at bounding box center [810, 359] width 72 height 12
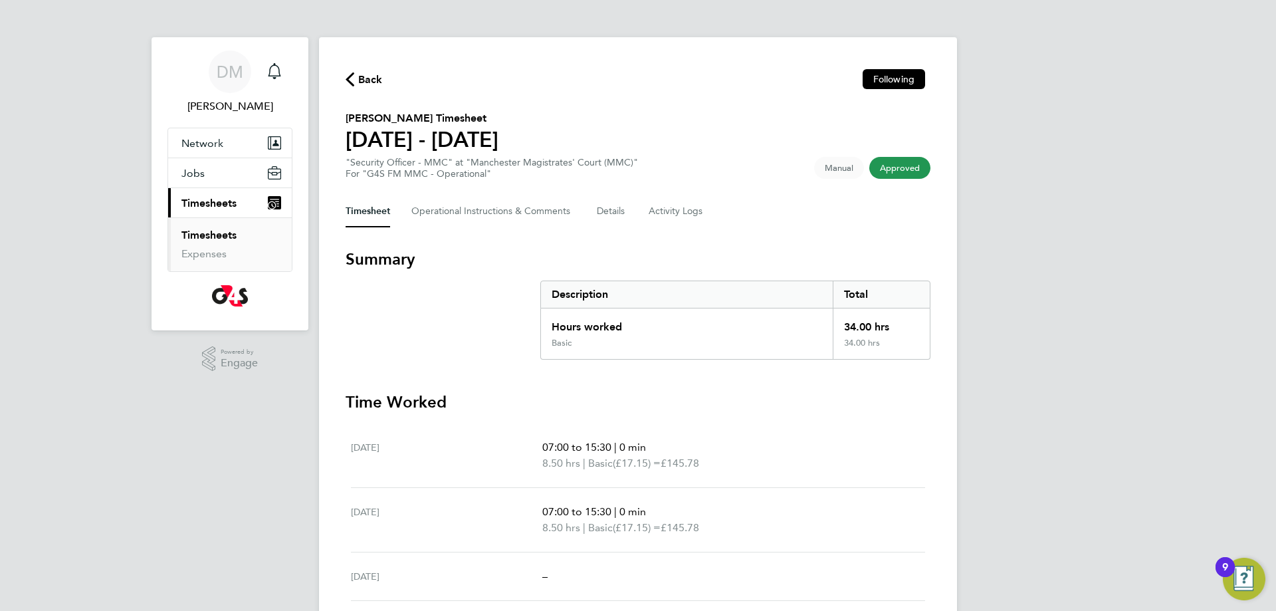
click at [361, 81] on span "Back" at bounding box center [370, 80] width 25 height 16
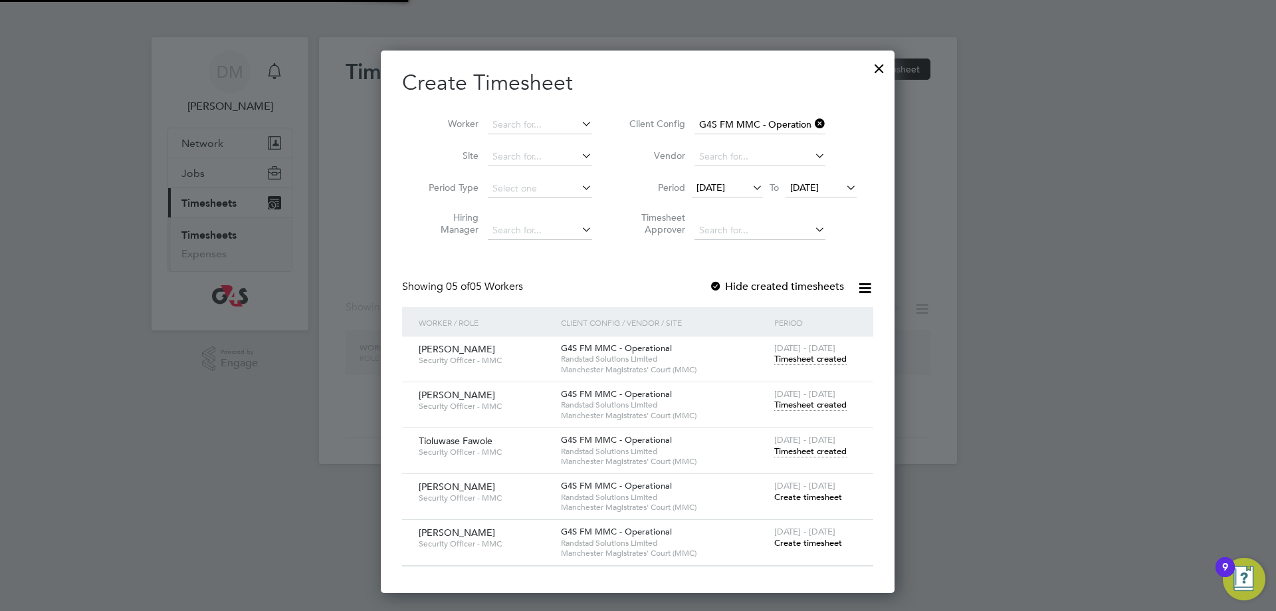
scroll to position [542, 514]
click at [879, 69] on div at bounding box center [879, 65] width 24 height 24
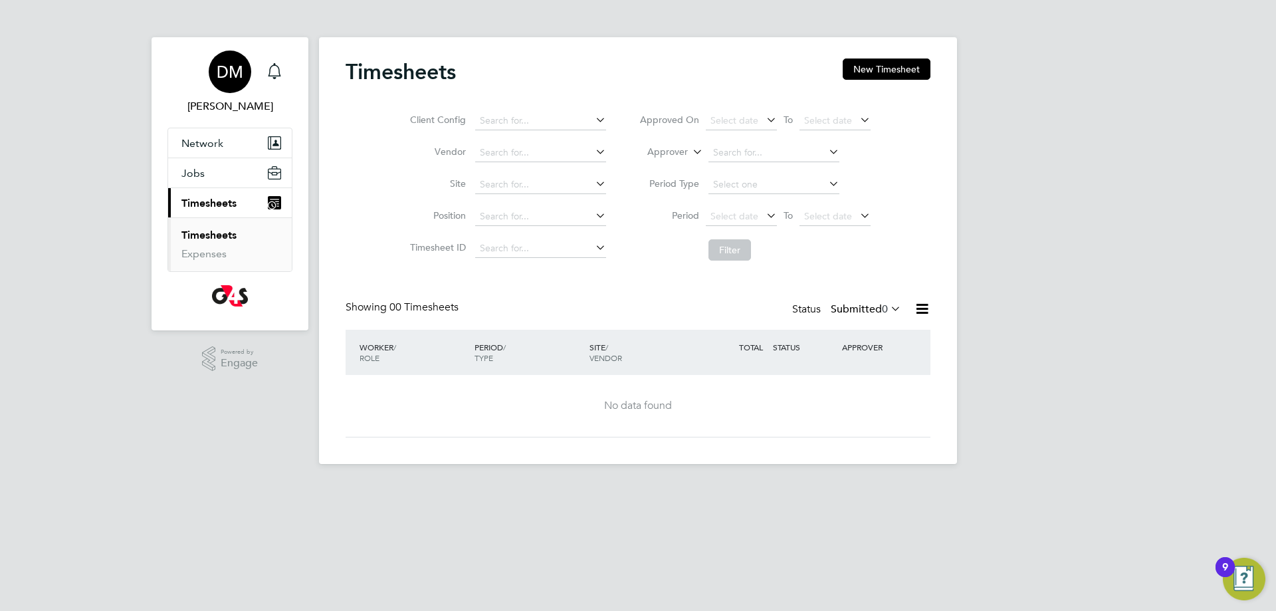
click at [225, 64] on span "DM" at bounding box center [230, 71] width 27 height 17
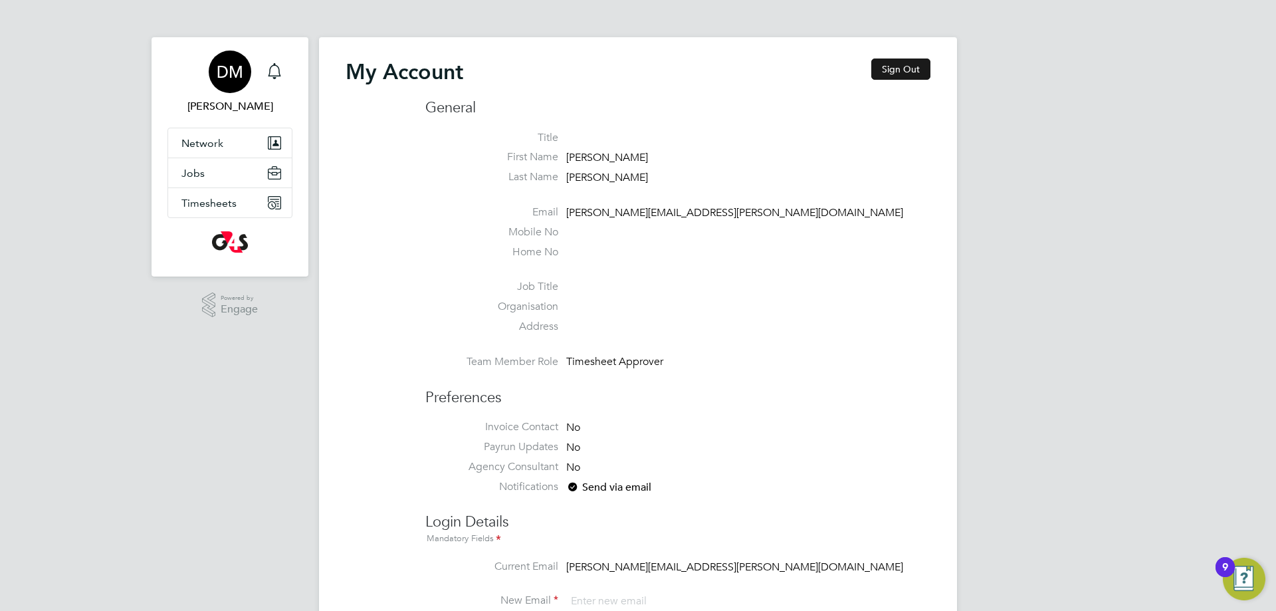
click at [895, 65] on button "Sign Out" at bounding box center [900, 68] width 59 height 21
